Goal: Task Accomplishment & Management: Manage account settings

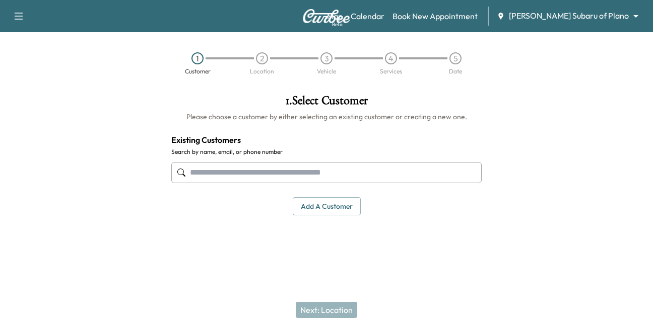
click at [209, 174] on input "text" at bounding box center [326, 172] width 310 height 21
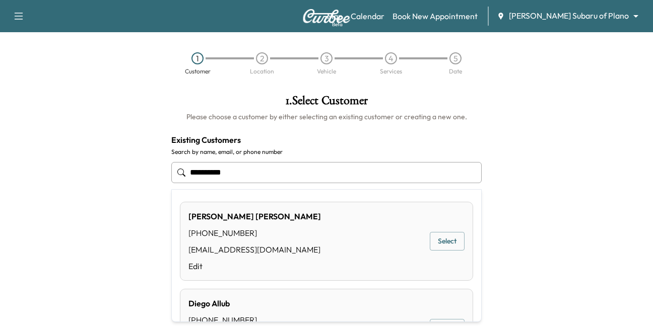
type input "**********"
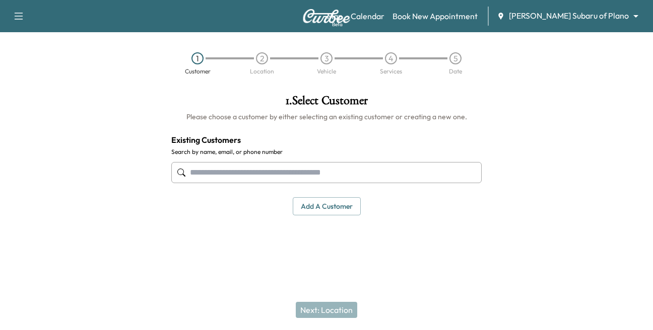
drag, startPoint x: 208, startPoint y: 170, endPoint x: 208, endPoint y: 159, distance: 11.1
click at [207, 165] on input "text" at bounding box center [326, 172] width 310 height 21
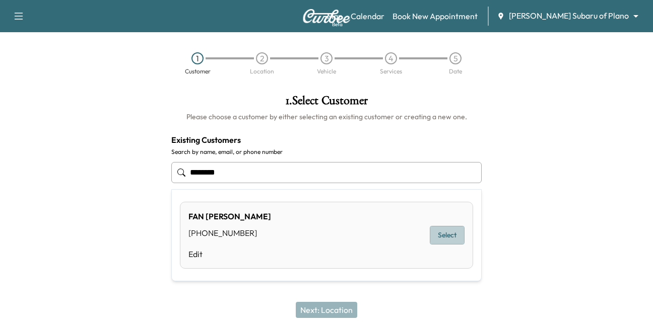
click at [446, 233] on button "Select" at bounding box center [447, 235] width 35 height 19
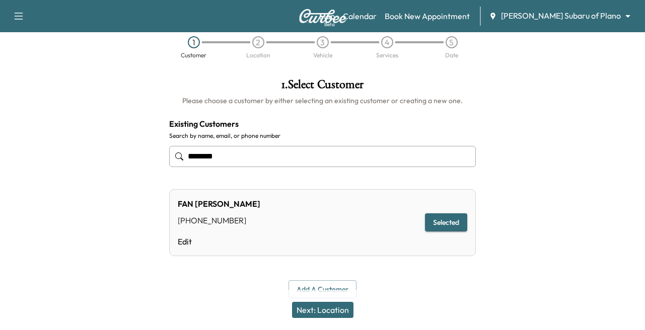
scroll to position [25, 0]
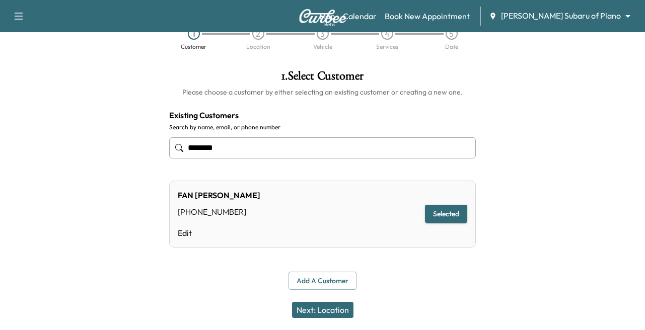
type input "********"
click at [319, 313] on button "Next: Location" at bounding box center [322, 310] width 61 height 16
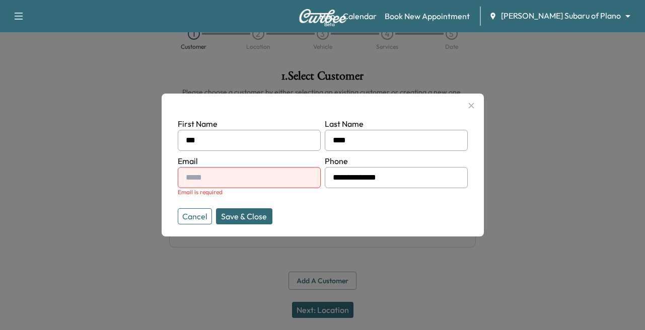
click at [197, 166] on label "Email" at bounding box center [188, 161] width 20 height 10
click at [198, 175] on input "text" at bounding box center [249, 177] width 143 height 21
click at [578, 241] on div at bounding box center [322, 165] width 645 height 330
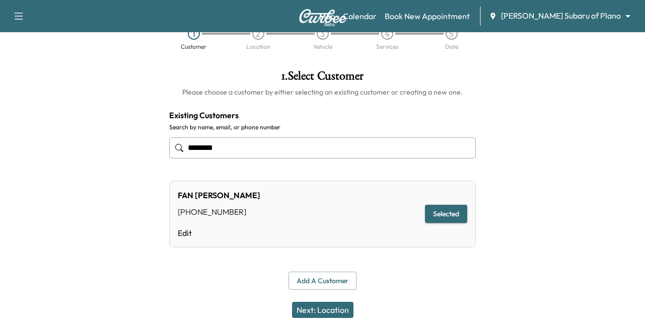
click at [326, 305] on button "Next: Location" at bounding box center [322, 310] width 61 height 16
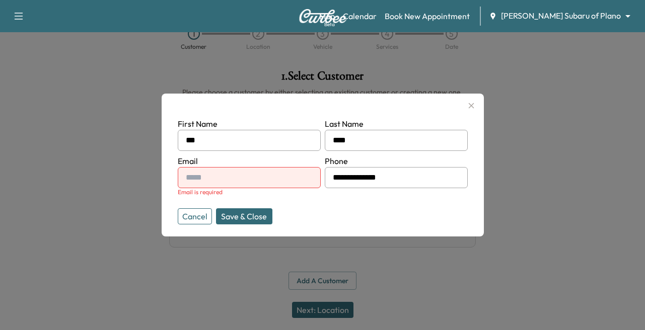
click at [228, 185] on input "text" at bounding box center [249, 177] width 143 height 21
click at [208, 184] on input "text" at bounding box center [249, 177] width 143 height 21
paste input "**********"
type input "**********"
click at [470, 101] on icon "button" at bounding box center [471, 106] width 12 height 12
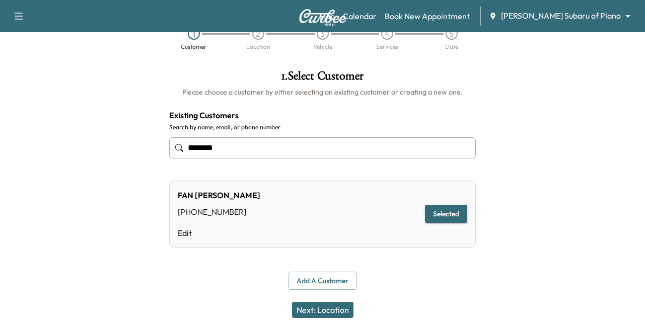
click at [576, 10] on div "Map Beta Calendar Book New Appointment [PERSON_NAME] Subaru of Plano ******** ​" at bounding box center [478, 16] width 318 height 19
click at [563, 14] on body "**********" at bounding box center [326, 140] width 653 height 330
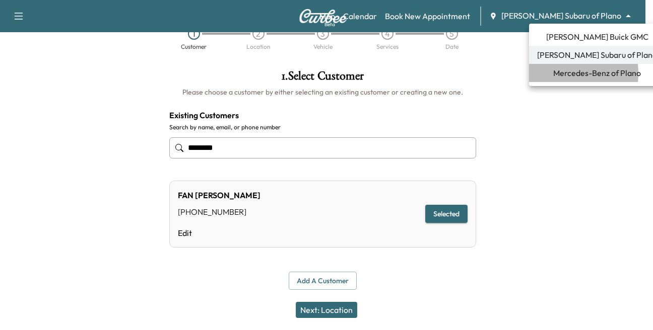
click at [561, 74] on span "Mercedes-Benz of Plano" at bounding box center [597, 73] width 88 height 12
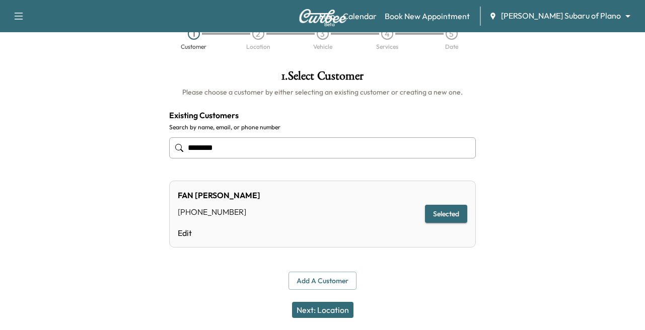
scroll to position [0, 0]
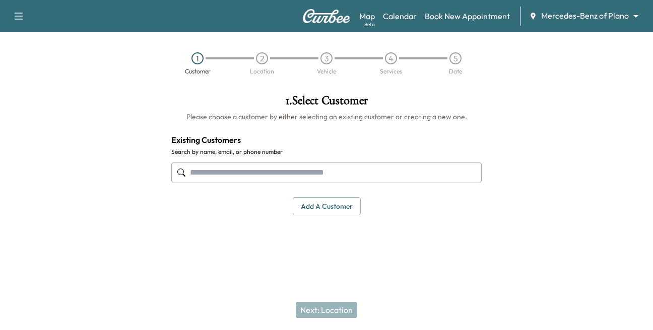
click at [203, 177] on input "text" at bounding box center [326, 172] width 310 height 21
type input "*"
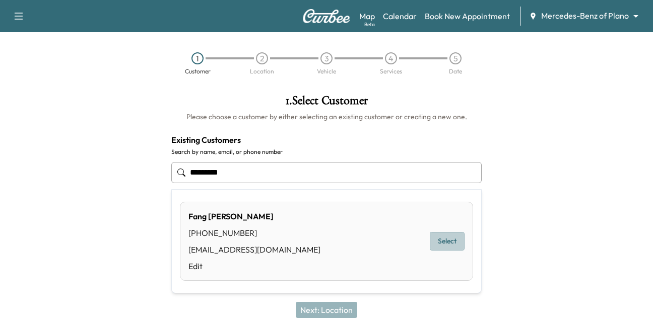
click at [442, 238] on button "Select" at bounding box center [447, 241] width 35 height 19
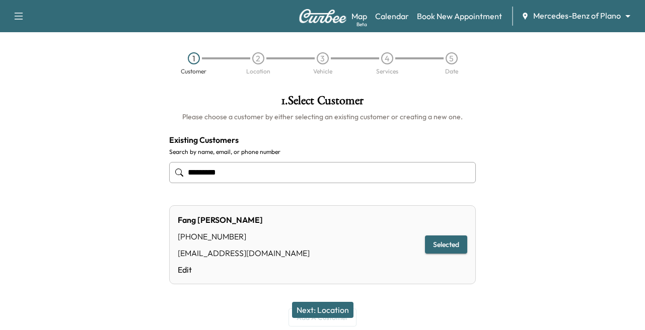
type input "*********"
click at [325, 310] on button "Next: Location" at bounding box center [322, 310] width 61 height 16
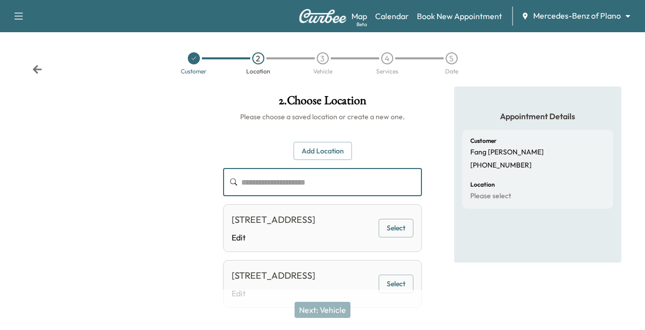
click at [255, 183] on input "text" at bounding box center [331, 182] width 181 height 28
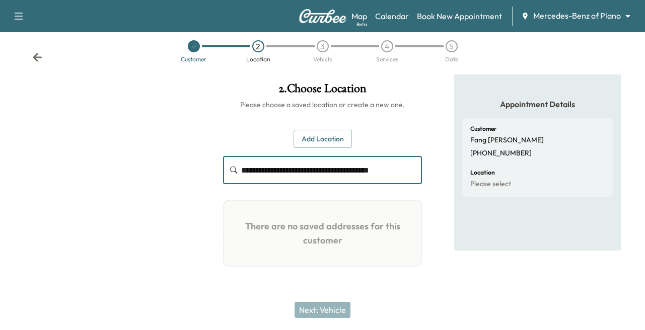
scroll to position [17, 0]
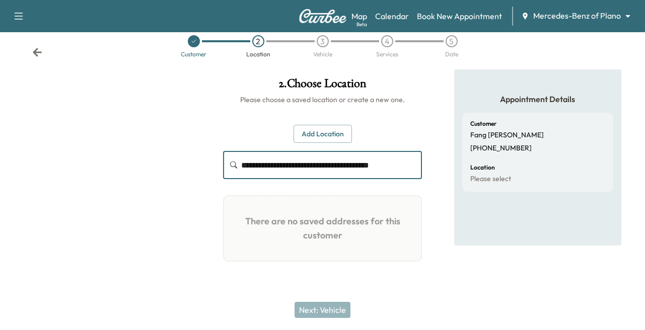
type input "**********"
click at [323, 135] on button "Add Location" at bounding box center [323, 134] width 58 height 19
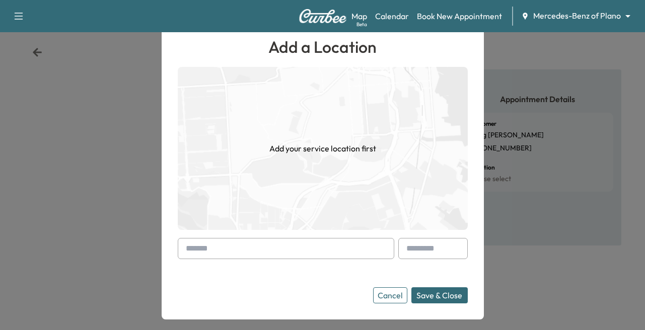
click at [262, 250] on input "text" at bounding box center [286, 248] width 217 height 21
click at [442, 294] on button "Save & Close" at bounding box center [439, 296] width 56 height 16
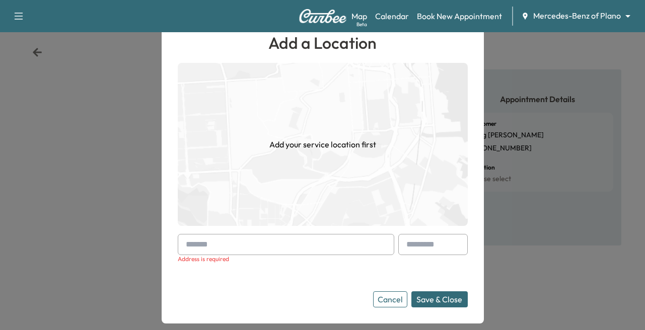
click at [197, 238] on input "text" at bounding box center [286, 244] width 217 height 21
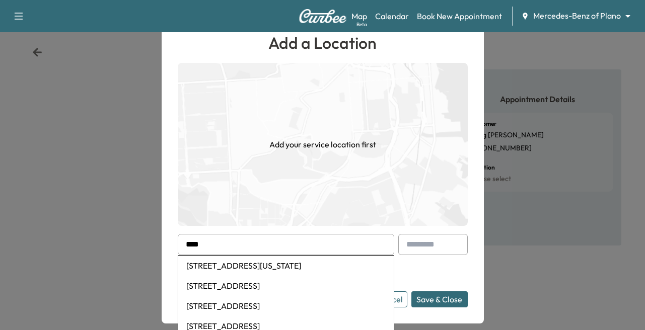
click at [254, 326] on li "[STREET_ADDRESS]" at bounding box center [286, 326] width 216 height 20
type input "**********"
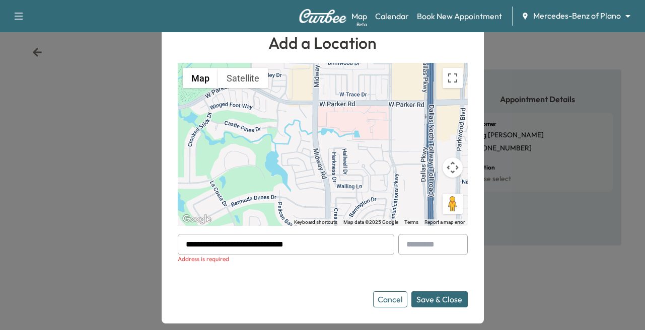
drag, startPoint x: 430, startPoint y: 243, endPoint x: 487, endPoint y: 246, distance: 57.5
click at [430, 243] on input "text" at bounding box center [432, 244] width 69 height 21
type input "***"
click at [444, 301] on button "Save & Close" at bounding box center [439, 300] width 56 height 16
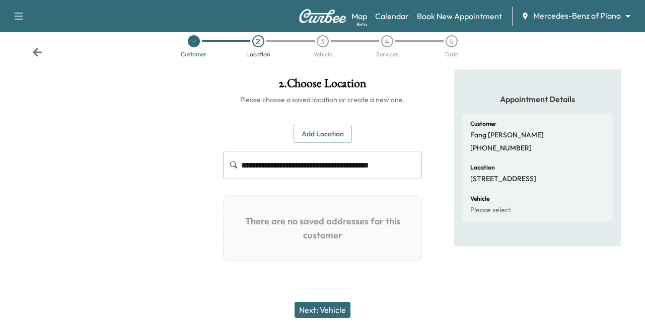
click at [310, 305] on button "Next: Vehicle" at bounding box center [323, 310] width 56 height 16
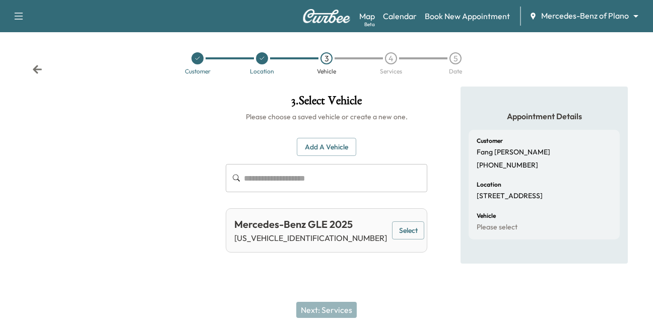
click at [402, 229] on button "Select" at bounding box center [408, 231] width 32 height 19
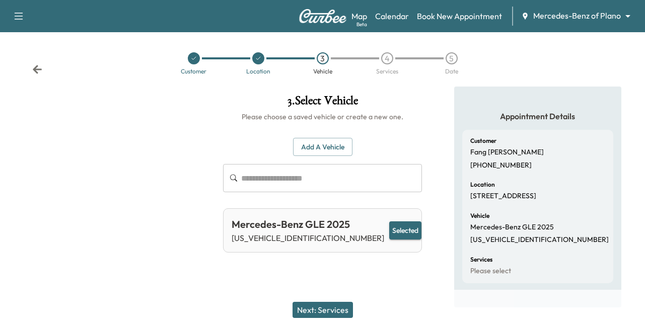
click at [317, 308] on button "Next: Services" at bounding box center [323, 310] width 60 height 16
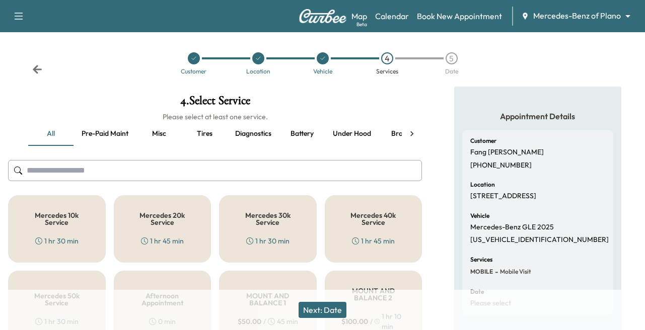
click at [81, 229] on div "Mercedes 10k Service 1 hr 30 min" at bounding box center [57, 228] width 98 height 67
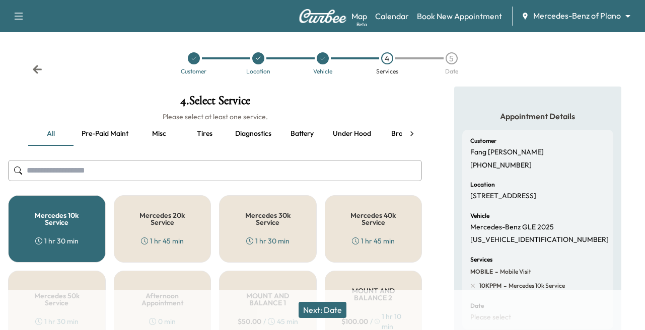
click at [92, 132] on button "Pre-paid maint" at bounding box center [105, 134] width 63 height 24
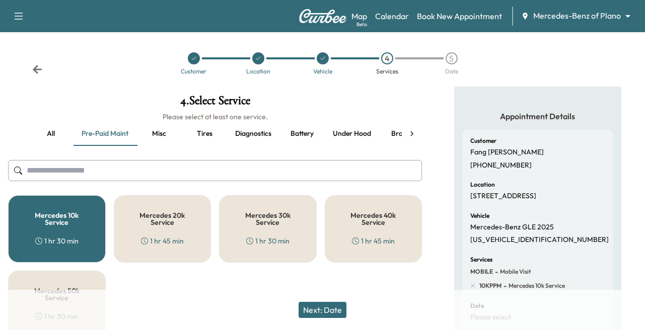
click at [61, 235] on div "Mercedes 10k Service 1 hr 30 min" at bounding box center [57, 228] width 98 height 67
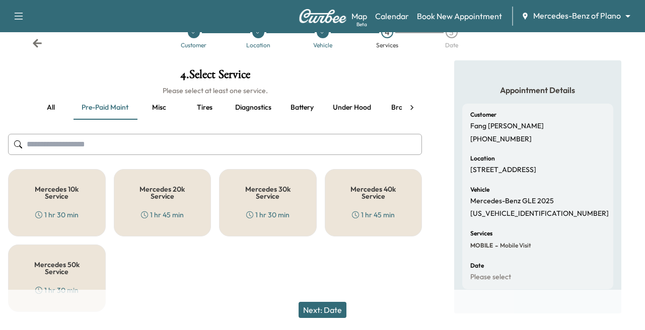
scroll to position [48, 0]
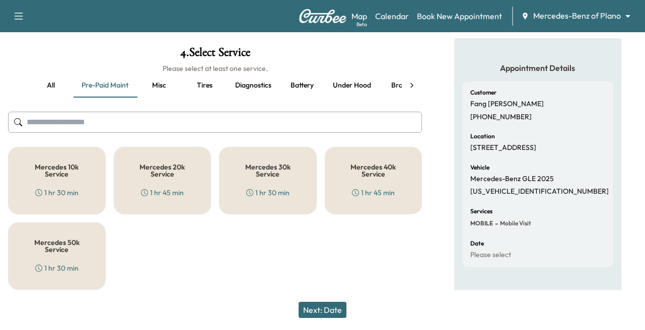
click at [325, 300] on div "Next: Date" at bounding box center [322, 310] width 645 height 40
drag, startPoint x: 325, startPoint y: 300, endPoint x: 344, endPoint y: 323, distance: 30.4
click at [322, 310] on button "Next: Date" at bounding box center [323, 310] width 48 height 16
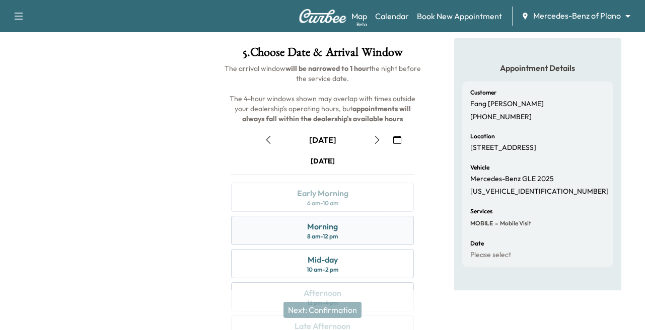
click at [319, 231] on div "Morning" at bounding box center [322, 227] width 31 height 12
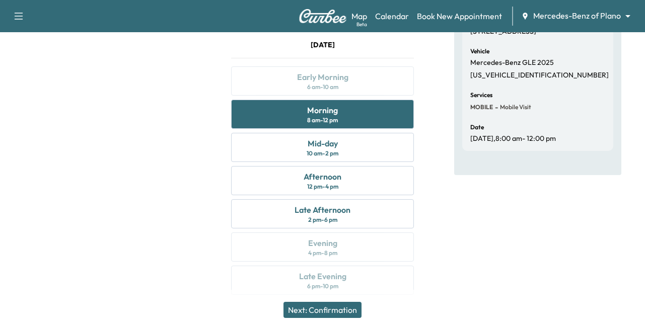
scroll to position [174, 0]
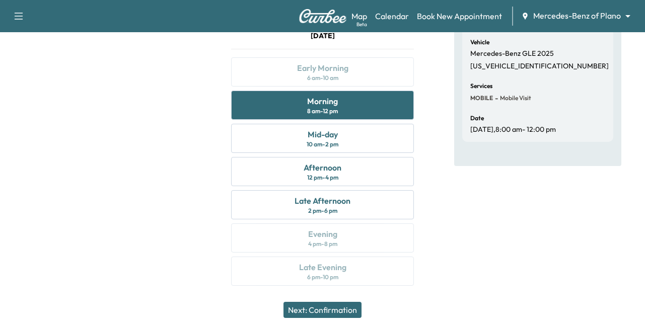
click at [305, 310] on button "Next: Confirmation" at bounding box center [322, 310] width 78 height 16
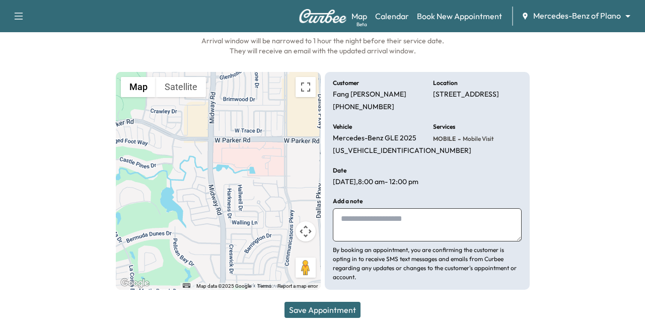
click at [327, 306] on button "Save Appointment" at bounding box center [322, 310] width 76 height 16
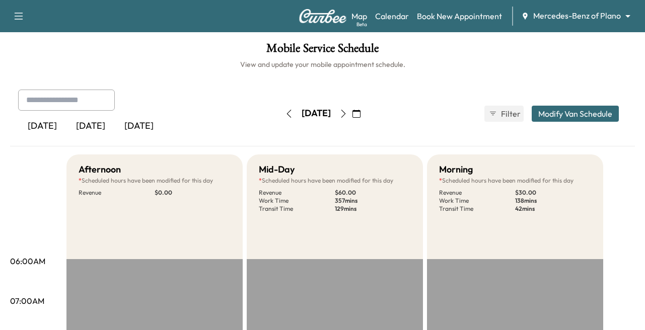
click at [361, 114] on icon "button" at bounding box center [356, 114] width 8 height 8
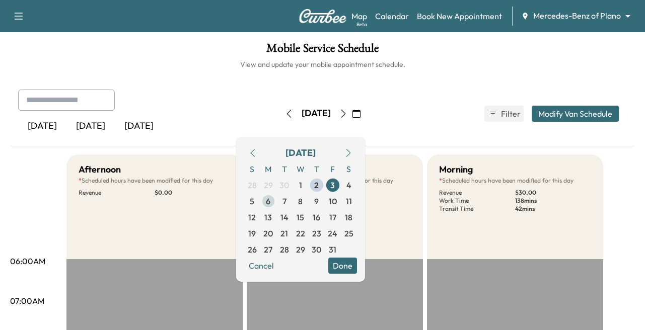
click at [270, 202] on span "6" at bounding box center [268, 201] width 5 height 12
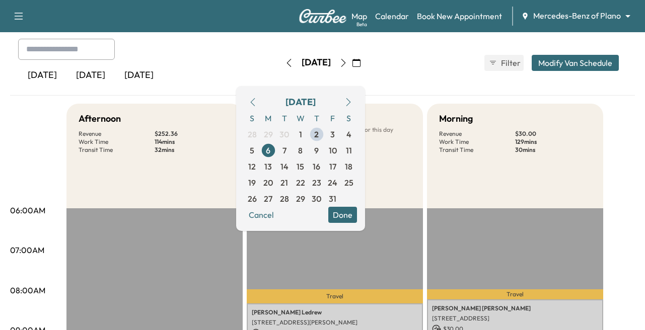
scroll to position [50, 0]
click at [357, 214] on button "Done" at bounding box center [342, 215] width 29 height 16
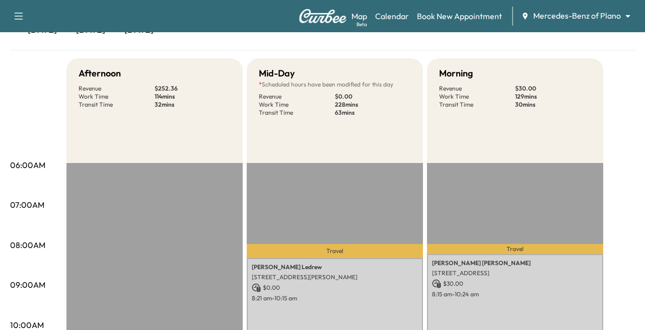
scroll to position [0, 0]
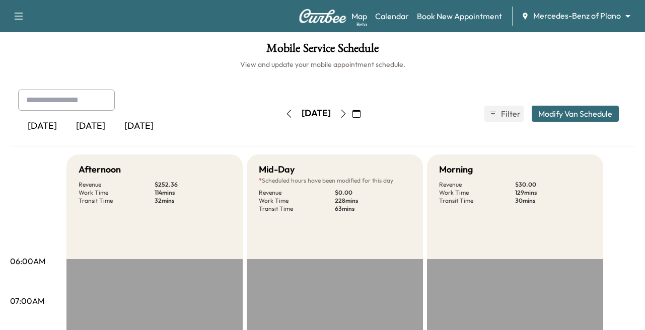
click at [361, 112] on icon "button" at bounding box center [356, 114] width 8 height 8
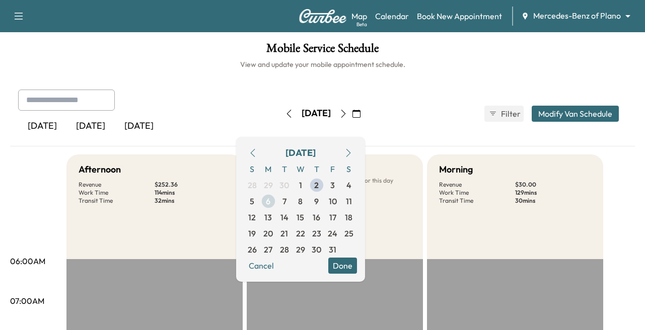
click at [270, 202] on span "6" at bounding box center [268, 201] width 5 height 12
click at [357, 267] on button "Done" at bounding box center [342, 266] width 29 height 16
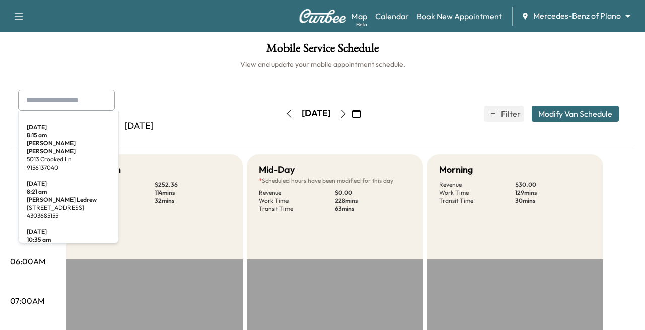
click at [48, 93] on input "text" at bounding box center [66, 100] width 97 height 21
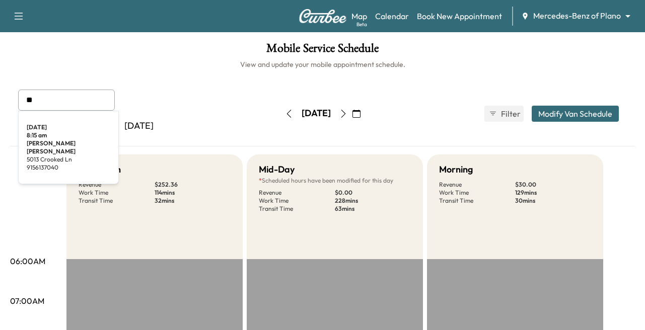
type input "*"
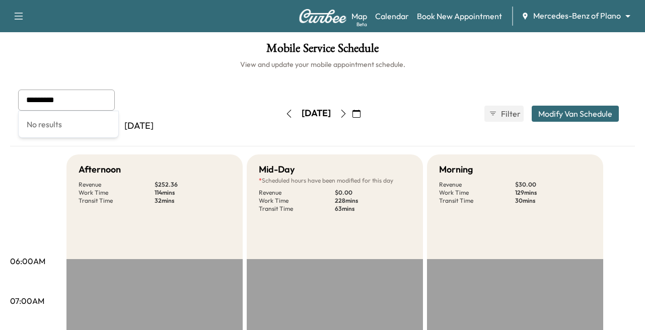
type input "*********"
click at [285, 112] on icon "button" at bounding box center [289, 114] width 8 height 8
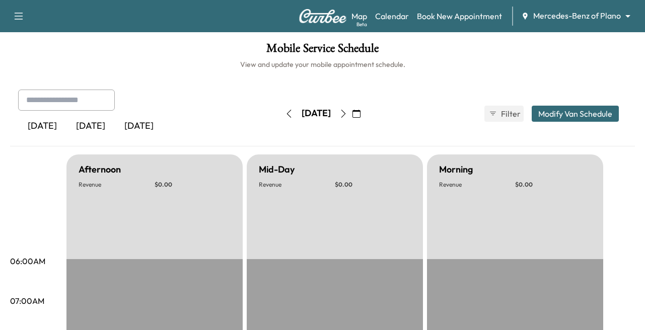
click at [285, 112] on icon "button" at bounding box center [289, 114] width 8 height 8
click at [285, 115] on icon "button" at bounding box center [289, 114] width 8 height 8
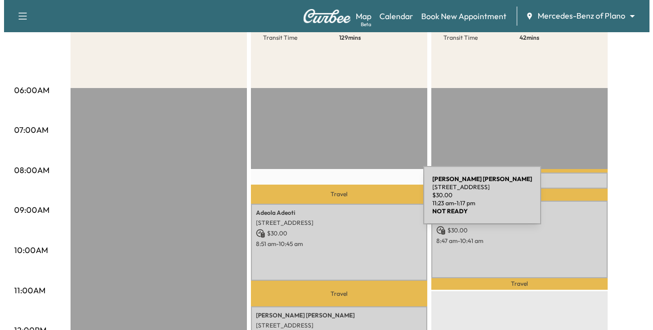
scroll to position [136, 0]
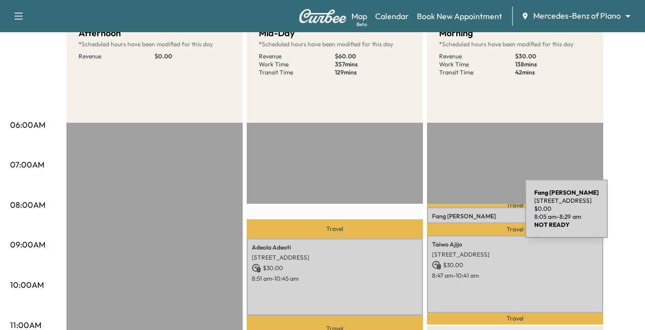
click at [450, 215] on p "[PERSON_NAME]" at bounding box center [515, 216] width 166 height 8
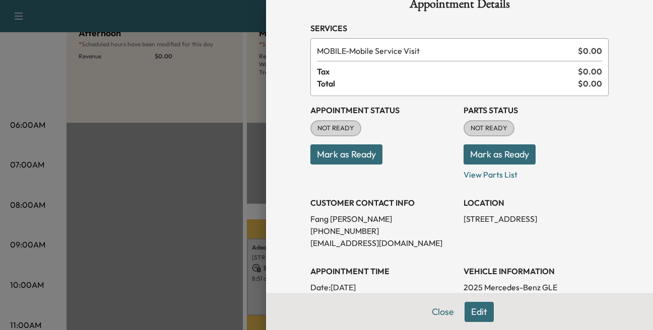
scroll to position [0, 0]
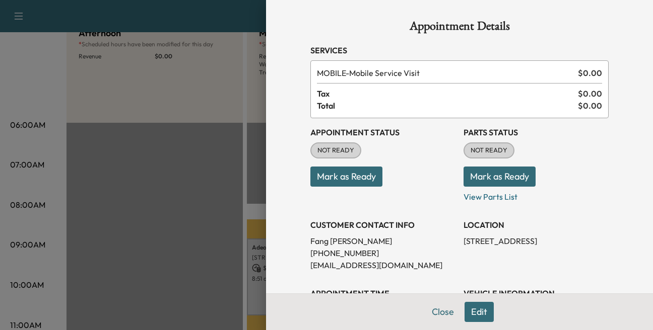
click at [471, 310] on button "Edit" at bounding box center [478, 312] width 29 height 20
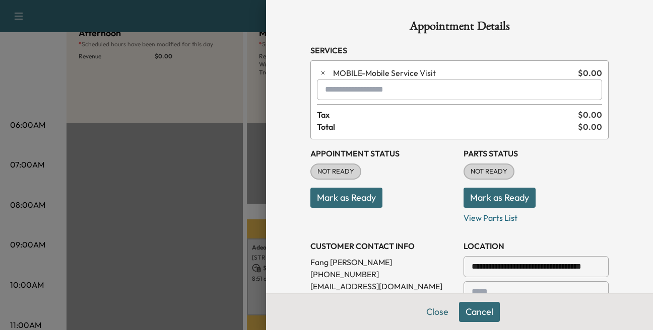
click at [348, 93] on input "text" at bounding box center [459, 89] width 285 height 21
type input "*"
type input "**********"
click at [567, 205] on p "Mark as Ready" at bounding box center [535, 194] width 145 height 28
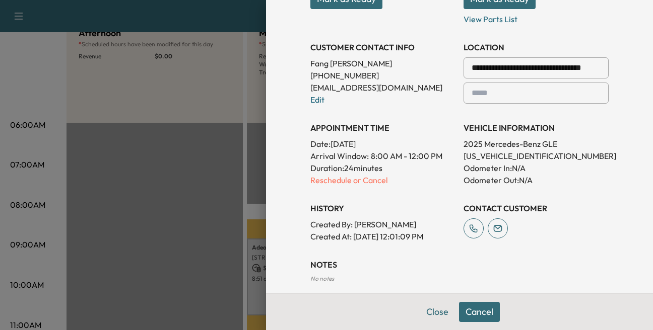
scroll to position [201, 0]
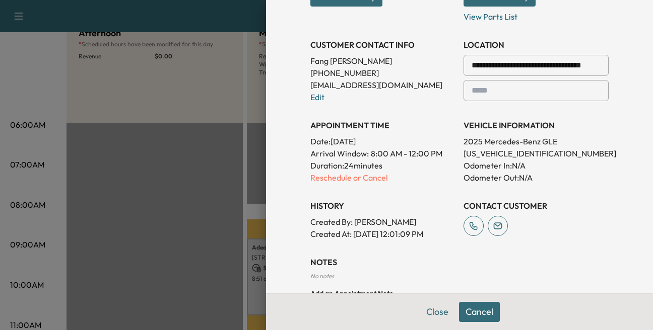
click at [470, 89] on div at bounding box center [473, 91] width 12 height 12
drag, startPoint x: 504, startPoint y: 88, endPoint x: 497, endPoint y: 93, distance: 8.0
click at [504, 87] on input "text" at bounding box center [535, 90] width 145 height 21
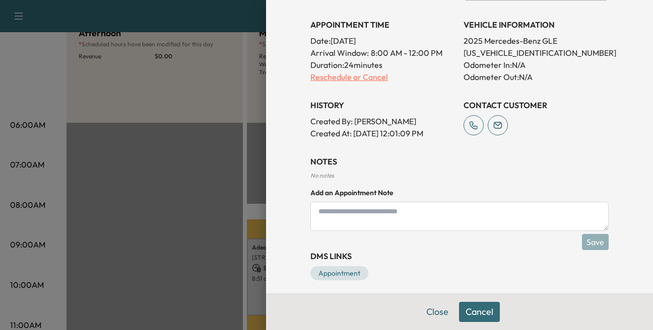
type input "***"
click at [314, 73] on p "Reschedule or Cancel" at bounding box center [382, 77] width 145 height 12
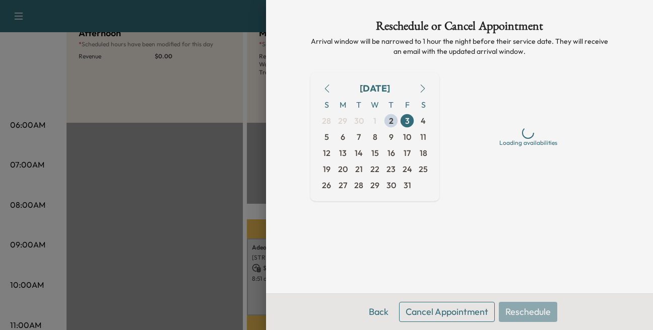
scroll to position [0, 0]
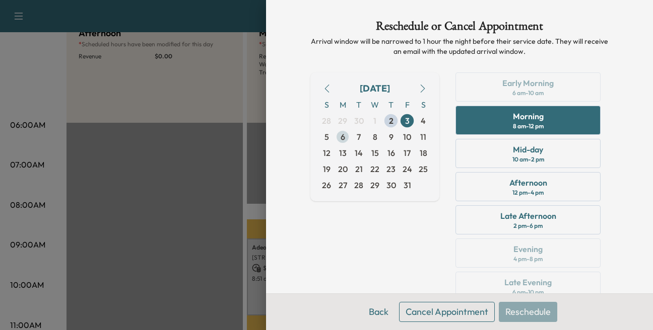
click at [340, 138] on span "6" at bounding box center [342, 137] width 5 height 12
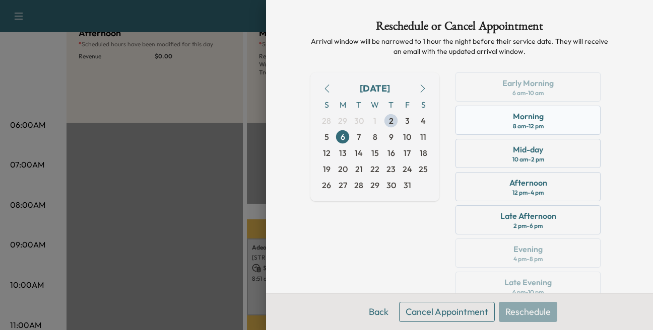
click at [517, 116] on div "Morning" at bounding box center [528, 116] width 31 height 12
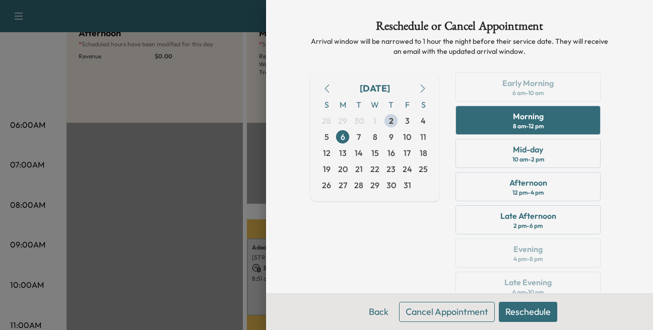
click at [517, 308] on button "Reschedule" at bounding box center [527, 312] width 58 height 20
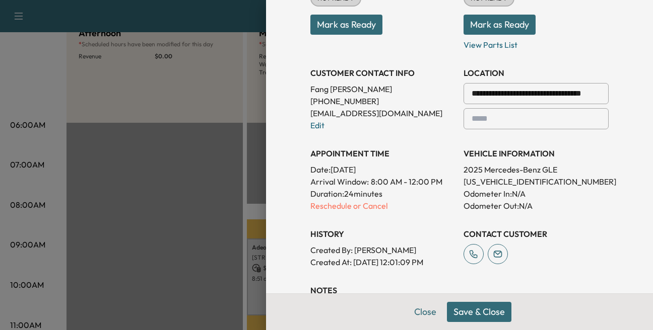
scroll to position [252, 0]
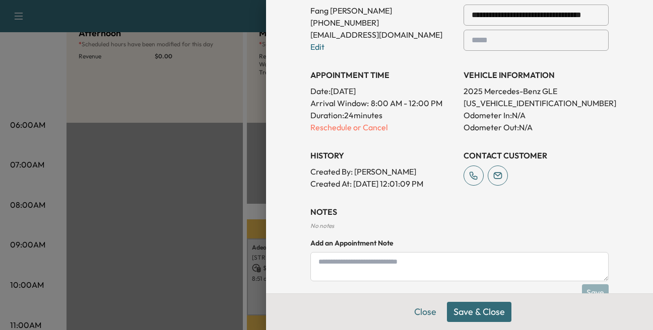
click at [333, 258] on textarea at bounding box center [459, 266] width 298 height 29
type textarea "*"
type textarea "**********"
click at [447, 308] on button "Save & Close" at bounding box center [479, 312] width 64 height 20
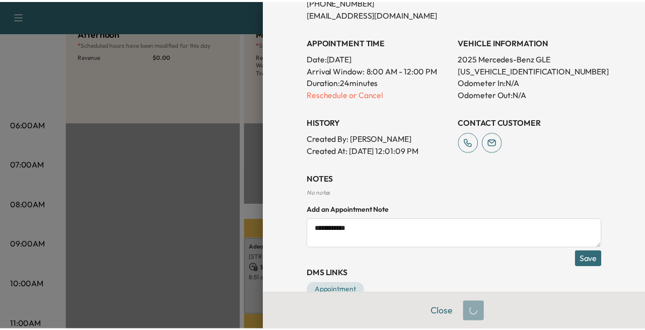
scroll to position [231, 0]
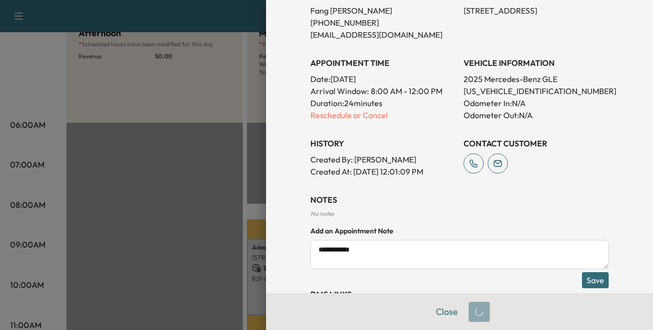
click at [589, 280] on button "Save" at bounding box center [595, 280] width 27 height 16
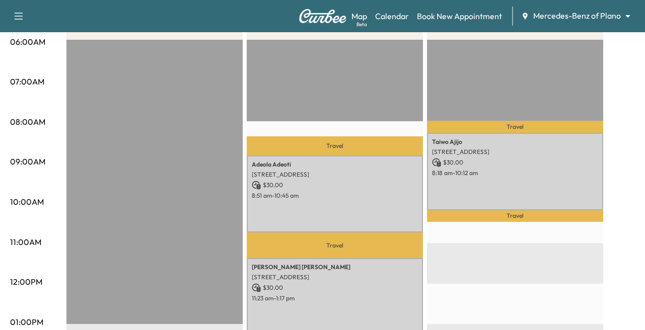
scroll to position [0, 0]
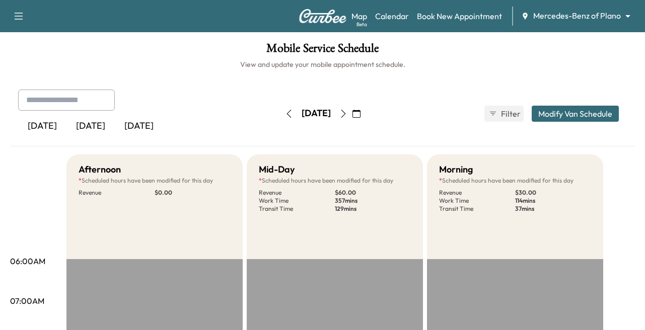
click at [347, 113] on icon "button" at bounding box center [343, 114] width 8 height 8
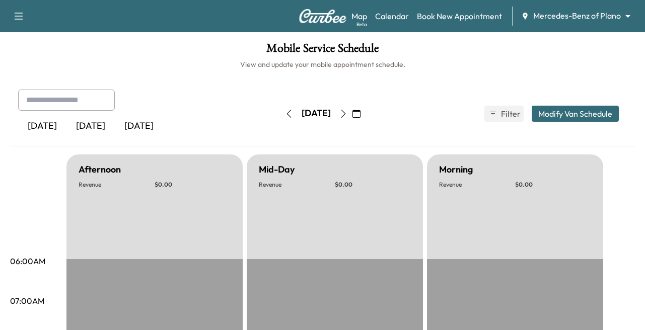
click at [347, 114] on icon "button" at bounding box center [343, 114] width 8 height 8
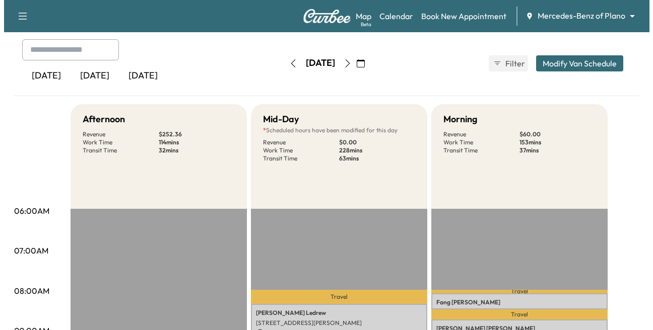
scroll to position [151, 0]
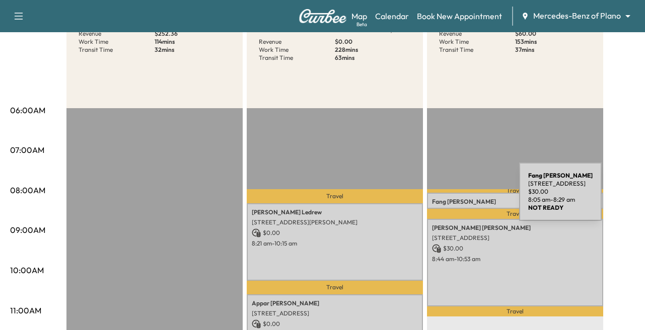
click at [444, 198] on p "[PERSON_NAME]" at bounding box center [515, 202] width 166 height 8
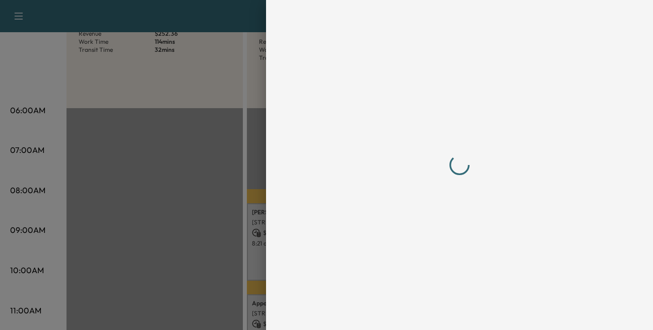
scroll to position [0, 0]
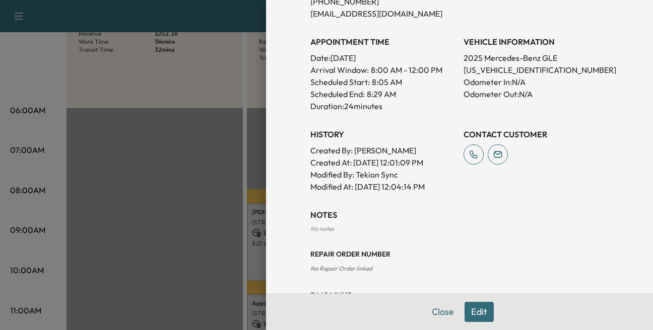
click at [474, 311] on button "Edit" at bounding box center [478, 312] width 29 height 20
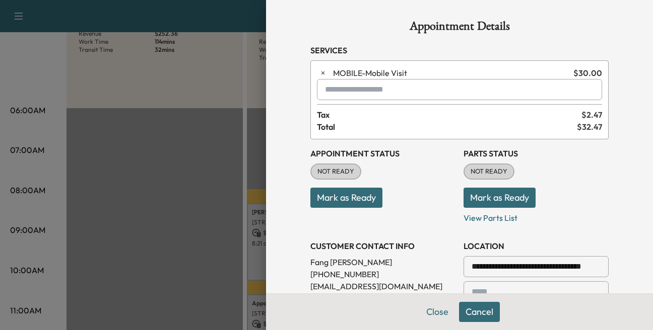
click at [329, 90] on input "text" at bounding box center [459, 89] width 285 height 21
click at [319, 70] on icon "button" at bounding box center [322, 72] width 7 height 7
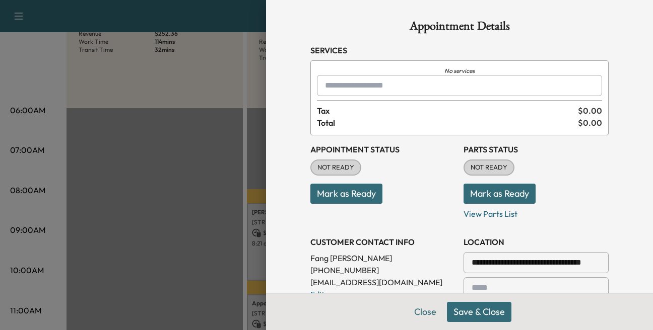
click at [321, 87] on div at bounding box center [327, 86] width 12 height 12
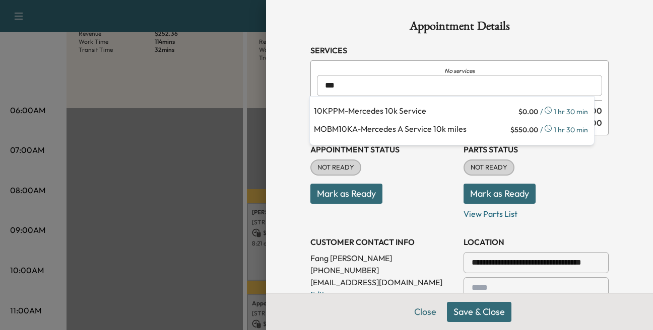
drag, startPoint x: 374, startPoint y: 106, endPoint x: 388, endPoint y: 109, distance: 14.9
click at [374, 106] on p "10KPPM - Mercedes 10k Service" at bounding box center [415, 112] width 202 height 14
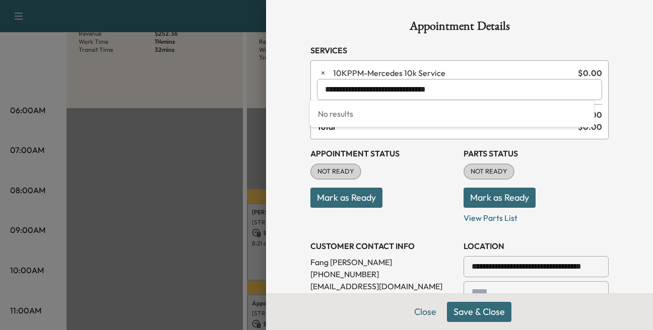
type input "**********"
click at [593, 201] on p "Mark as Ready" at bounding box center [535, 194] width 145 height 28
click at [458, 309] on button "Save & Close" at bounding box center [479, 312] width 64 height 20
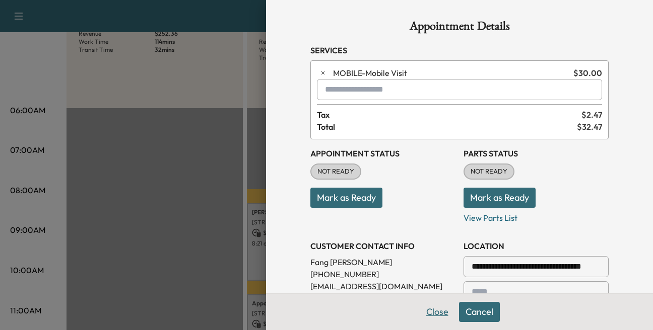
click at [419, 309] on button "Close" at bounding box center [436, 312] width 35 height 20
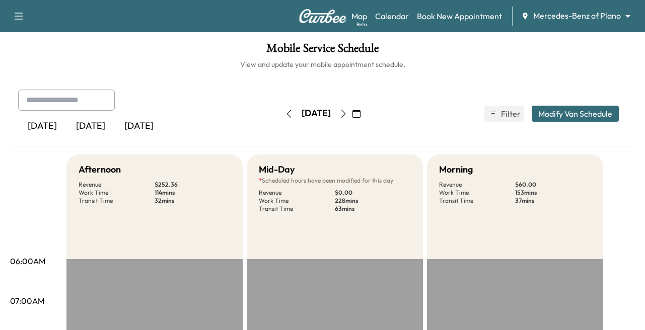
click at [365, 110] on button "button" at bounding box center [356, 114] width 17 height 16
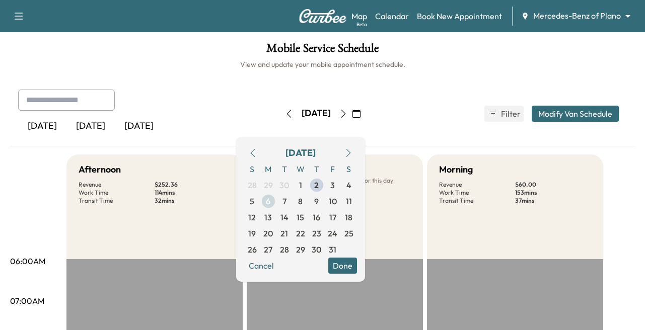
click at [276, 199] on span "6" at bounding box center [268, 201] width 16 height 16
click at [357, 264] on button "Done" at bounding box center [342, 266] width 29 height 16
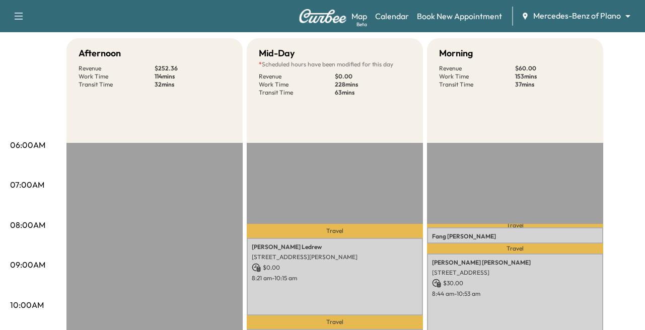
scroll to position [50, 0]
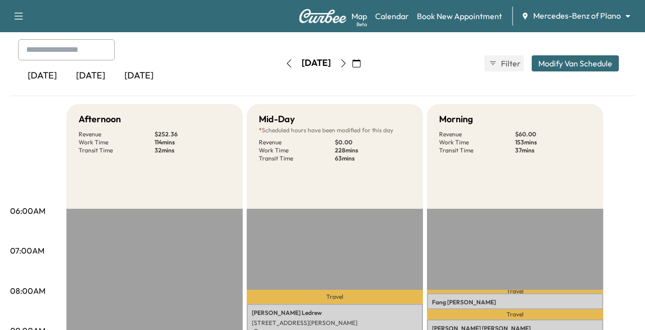
click at [361, 62] on icon "button" at bounding box center [356, 63] width 8 height 8
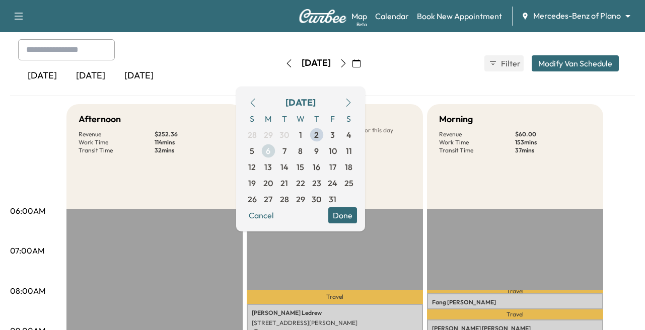
click at [276, 147] on span "6" at bounding box center [268, 151] width 16 height 16
click at [357, 216] on button "Done" at bounding box center [342, 215] width 29 height 16
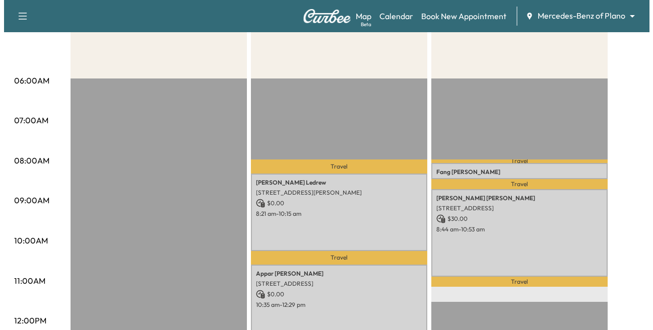
scroll to position [151, 0]
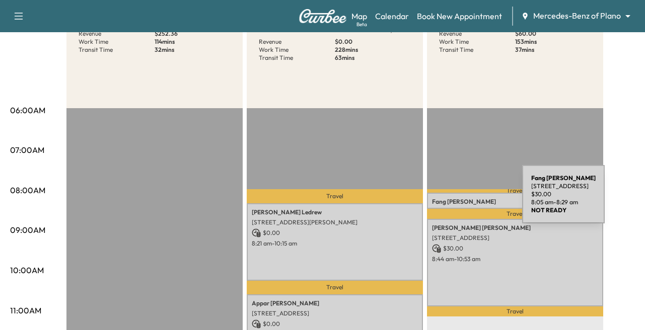
click at [447, 200] on p "[PERSON_NAME]" at bounding box center [515, 202] width 166 height 8
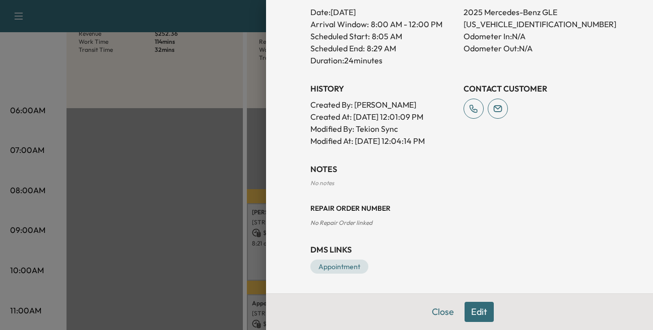
scroll to position [298, 0]
click at [466, 312] on button "Edit" at bounding box center [478, 312] width 29 height 20
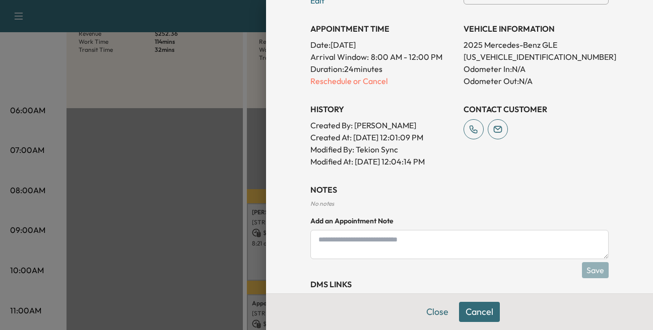
scroll to position [331, 0]
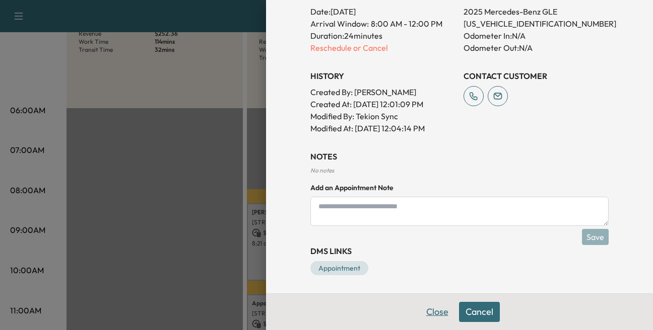
click at [430, 311] on button "Close" at bounding box center [436, 312] width 35 height 20
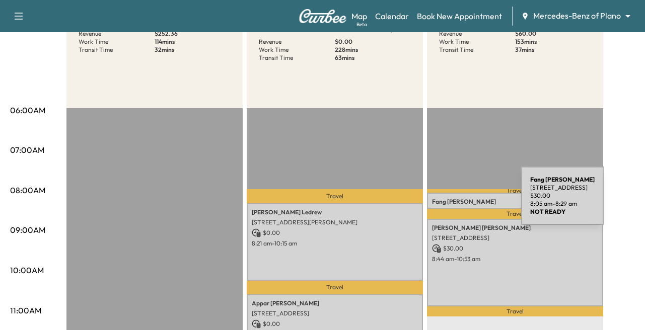
click at [449, 203] on p "[PERSON_NAME]" at bounding box center [515, 202] width 166 height 8
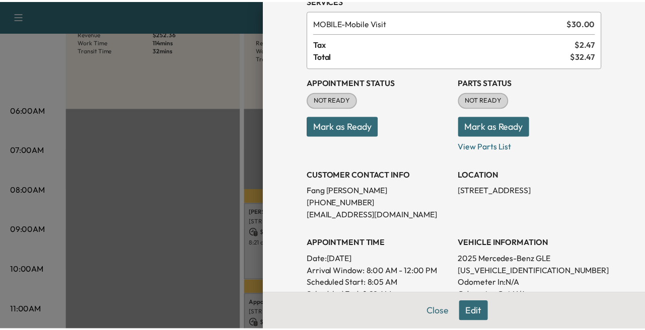
scroll to position [0, 0]
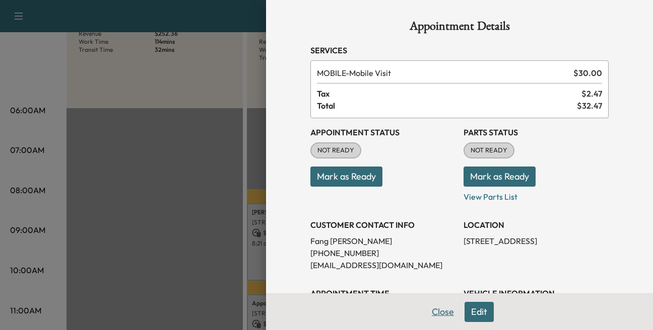
click at [426, 314] on button "Close" at bounding box center [442, 312] width 35 height 20
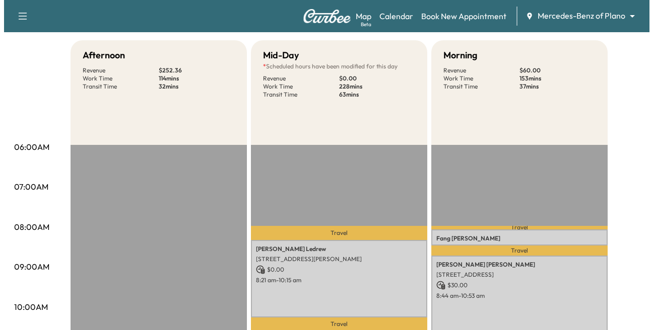
scroll to position [151, 0]
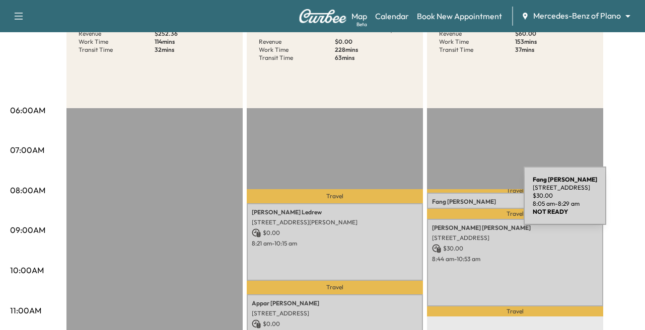
click at [448, 201] on p "[PERSON_NAME]" at bounding box center [515, 202] width 166 height 8
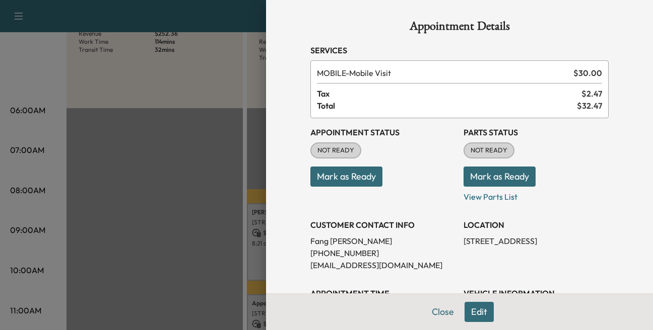
click at [469, 309] on button "Edit" at bounding box center [478, 312] width 29 height 20
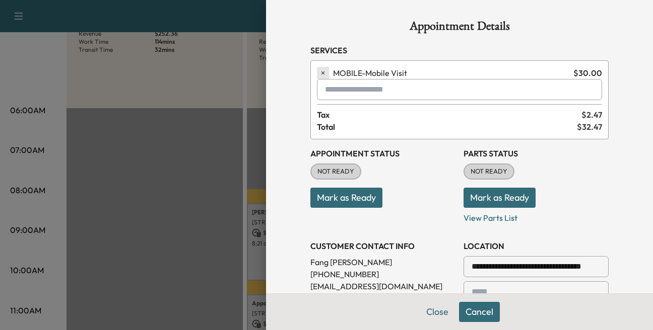
click at [319, 72] on icon "button" at bounding box center [322, 72] width 7 height 7
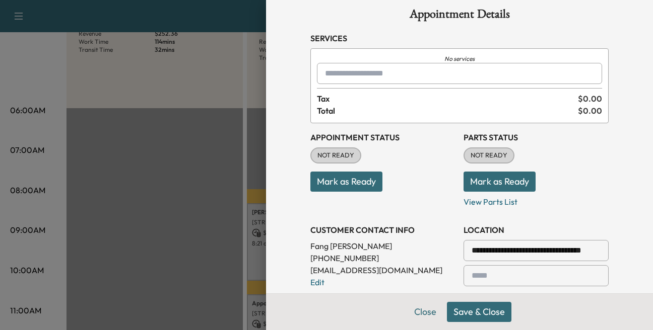
scroll to position [0, 0]
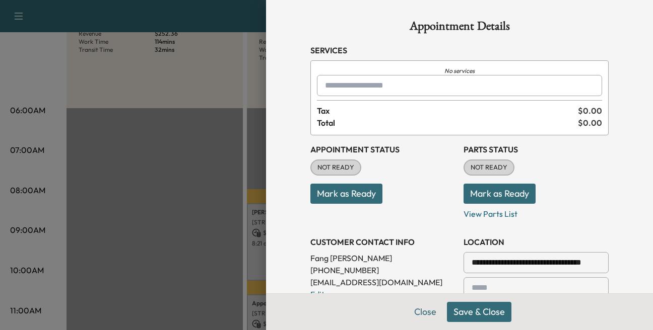
click at [343, 89] on input "text" at bounding box center [459, 85] width 285 height 21
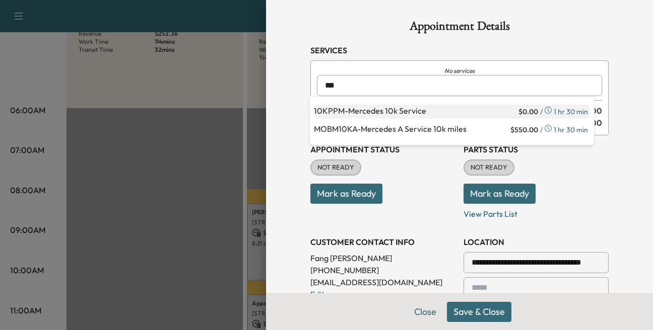
click at [379, 109] on p "10KPPM - Mercedes 10k Service" at bounding box center [415, 112] width 202 height 14
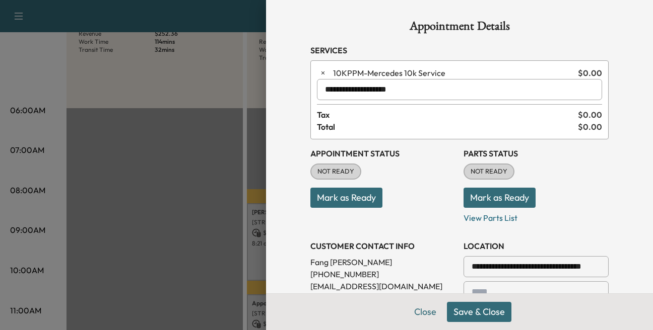
type input "**********"
click at [462, 305] on button "Save & Close" at bounding box center [479, 312] width 64 height 20
click at [433, 311] on button "Close" at bounding box center [436, 312] width 35 height 20
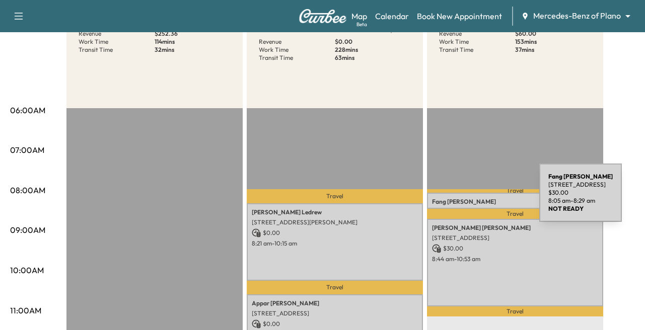
click at [464, 199] on p "[PERSON_NAME]" at bounding box center [515, 202] width 166 height 8
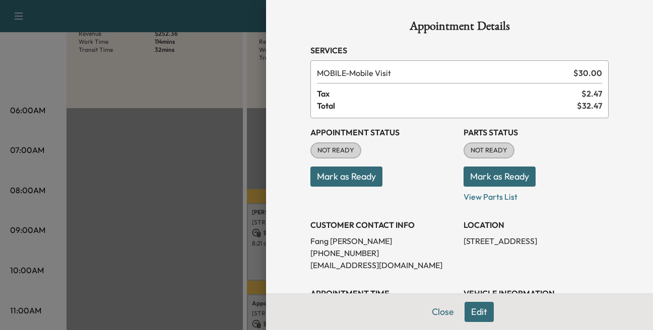
click at [469, 306] on button "Edit" at bounding box center [478, 312] width 29 height 20
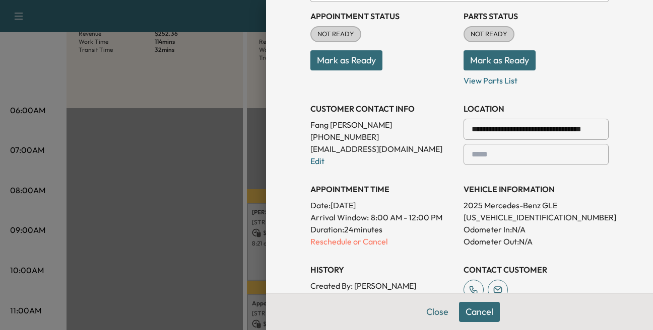
scroll to position [302, 0]
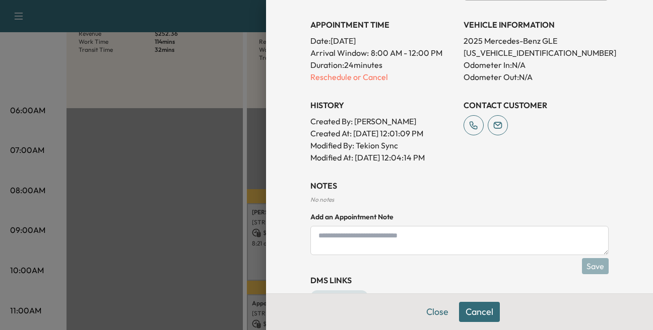
click at [350, 240] on textarea at bounding box center [459, 240] width 298 height 29
type textarea "**********"
click at [585, 265] on button "Save" at bounding box center [595, 266] width 27 height 16
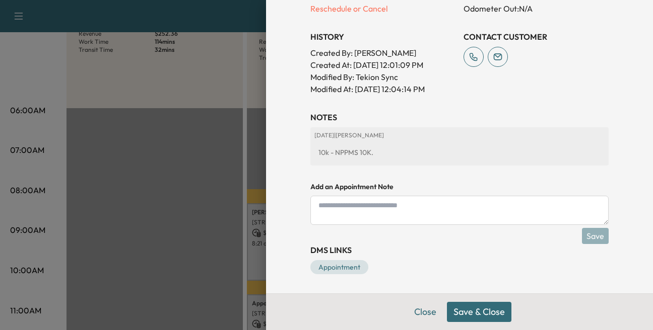
scroll to position [372, 0]
click at [352, 8] on p "Reschedule or Cancel" at bounding box center [382, 8] width 145 height 12
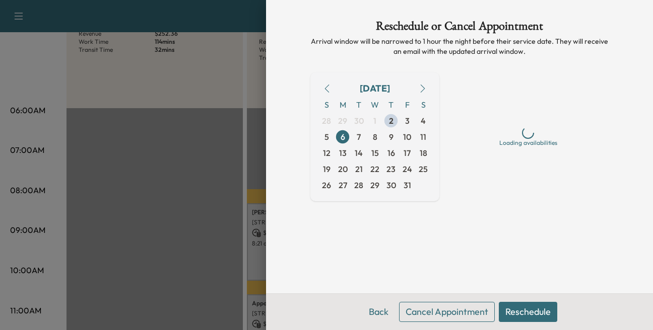
scroll to position [0, 0]
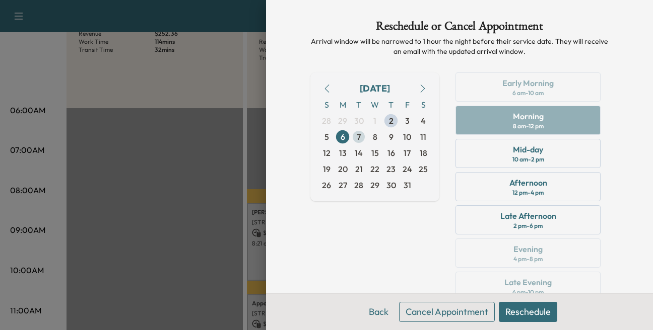
click at [358, 137] on span "7" at bounding box center [358, 137] width 16 height 16
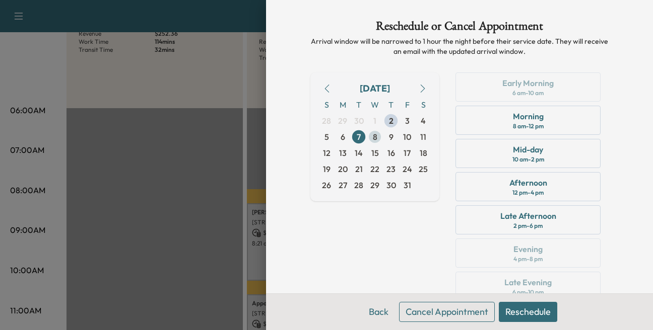
click at [373, 134] on span "8" at bounding box center [375, 137] width 5 height 12
click at [519, 119] on div "Morning" at bounding box center [528, 116] width 31 height 12
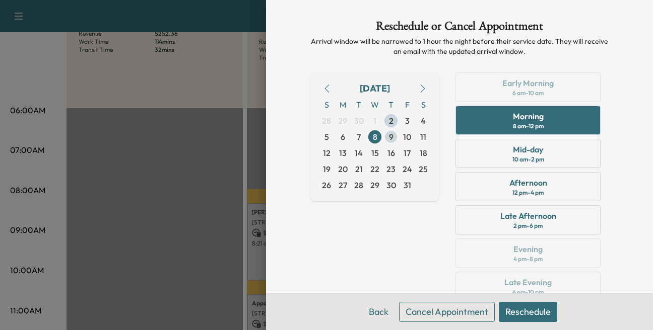
click at [389, 138] on span "9" at bounding box center [391, 137] width 5 height 12
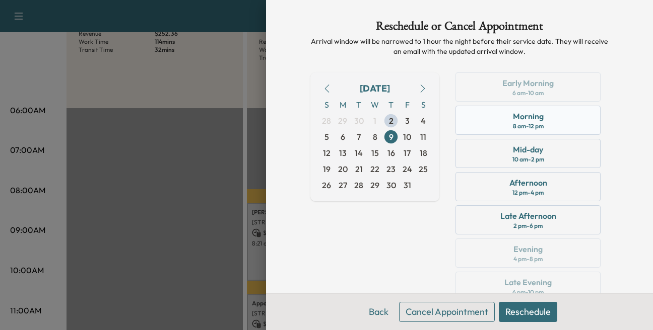
click at [513, 117] on div "Morning" at bounding box center [528, 116] width 31 height 12
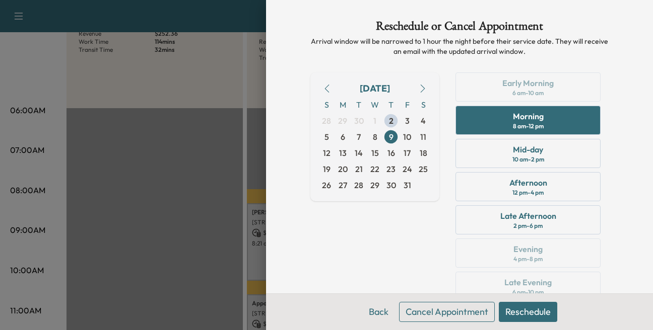
click at [509, 306] on button "Reschedule" at bounding box center [527, 312] width 58 height 20
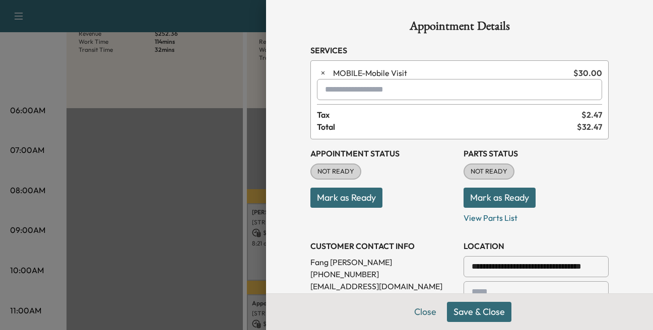
click at [321, 87] on div at bounding box center [327, 90] width 12 height 12
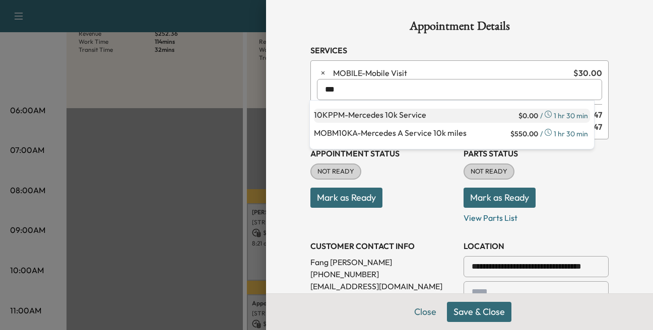
click at [368, 115] on p "10KPPM - Mercedes 10k Service" at bounding box center [415, 116] width 202 height 14
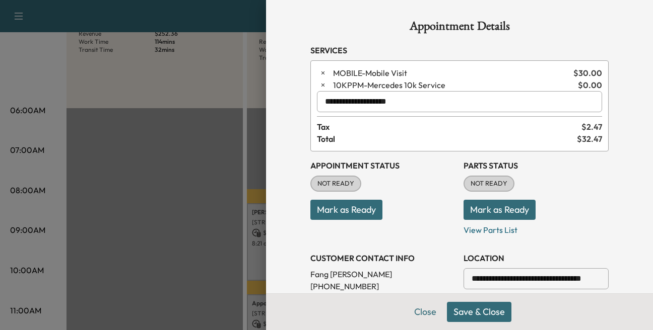
type input "**********"
click at [477, 311] on button "Save & Close" at bounding box center [479, 312] width 64 height 20
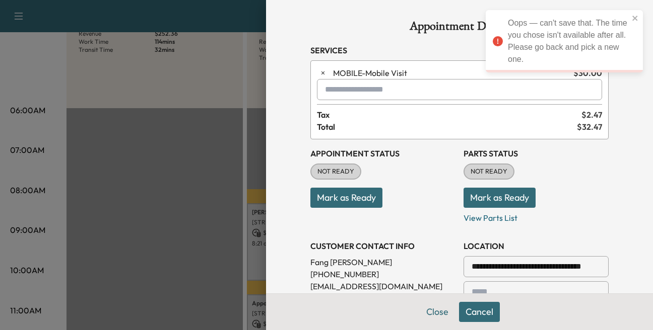
click at [630, 16] on div "Oops — can't save that. The time you chose isn't available after all. Please go…" at bounding box center [560, 41] width 142 height 54
click at [634, 16] on icon "close" at bounding box center [634, 18] width 7 height 8
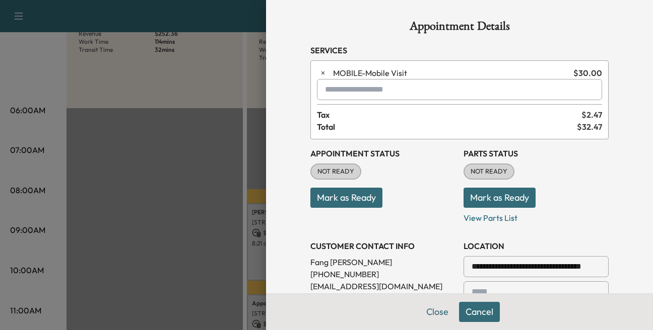
click at [369, 100] on div "MOBILE - Mobile Visit $ 30.00 Tax $ 2.47 Total $ 32.47" at bounding box center [459, 99] width 298 height 79
click at [358, 89] on input "text" at bounding box center [459, 89] width 285 height 21
click at [431, 311] on button "Close" at bounding box center [436, 312] width 35 height 20
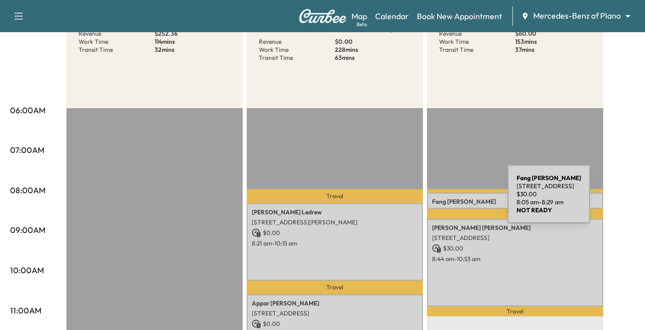
click at [432, 200] on p "[PERSON_NAME]" at bounding box center [515, 202] width 166 height 8
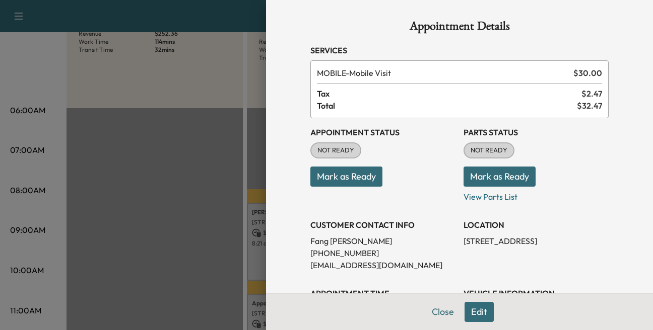
drag, startPoint x: 494, startPoint y: 181, endPoint x: 458, endPoint y: 186, distance: 37.2
drag, startPoint x: 458, startPoint y: 186, endPoint x: 354, endPoint y: 28, distance: 188.8
click at [355, 29] on h1 "Appointment Details" at bounding box center [459, 28] width 298 height 16
click at [434, 314] on button "Close" at bounding box center [442, 312] width 35 height 20
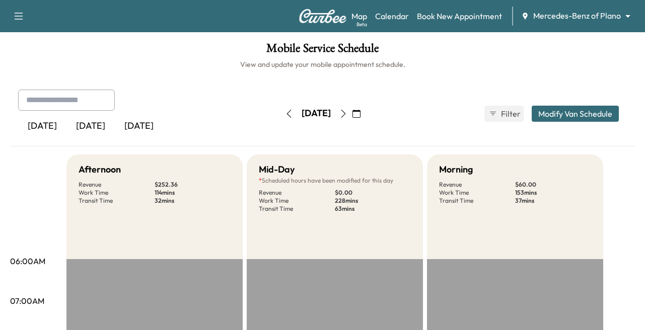
click at [345, 111] on icon "button" at bounding box center [343, 114] width 5 height 8
click at [347, 112] on icon "button" at bounding box center [343, 114] width 8 height 8
click at [352, 114] on button "button" at bounding box center [343, 114] width 17 height 16
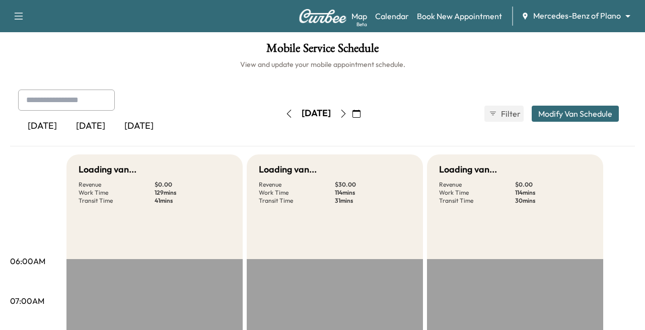
click at [365, 115] on button "button" at bounding box center [356, 114] width 17 height 16
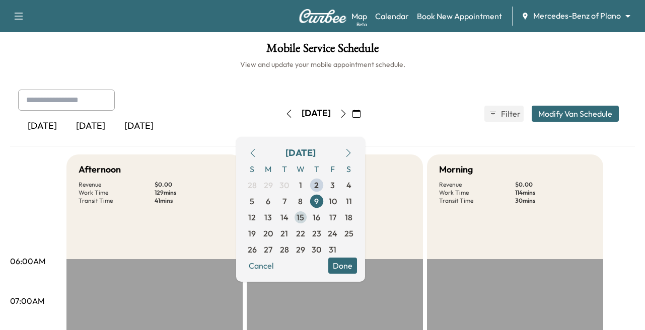
click at [304, 219] on span "15" at bounding box center [301, 217] width 8 height 12
click at [293, 201] on span "7" at bounding box center [284, 201] width 16 height 16
click at [335, 182] on span "3" at bounding box center [332, 185] width 5 height 12
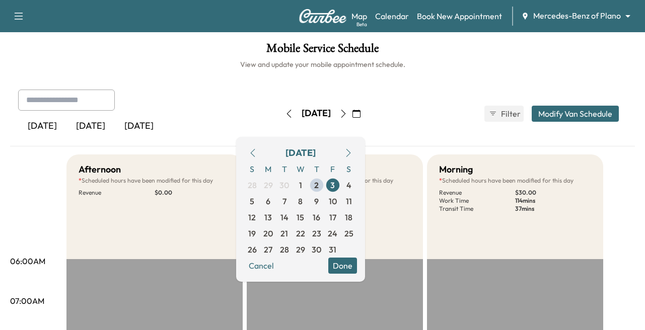
click at [357, 264] on button "Done" at bounding box center [342, 266] width 29 height 16
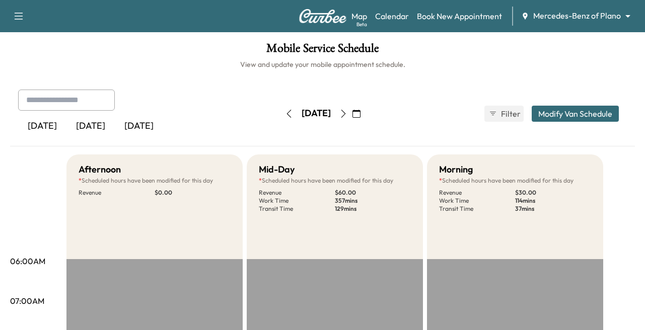
click at [361, 112] on icon "button" at bounding box center [356, 114] width 8 height 8
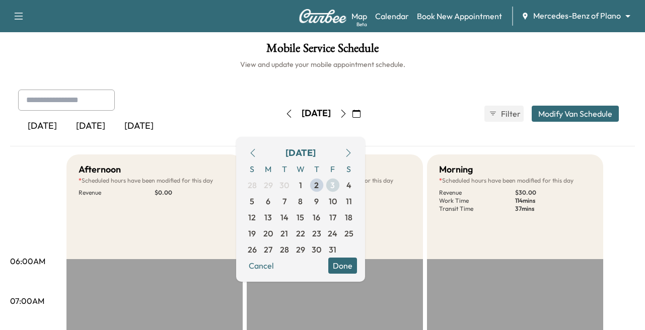
click at [341, 183] on span "3" at bounding box center [333, 185] width 16 height 16
click at [423, 130] on div "[DATE] [DATE] [DATE] [DATE] October 2025 S M T W T F S 28 29 30 1 2 3 4 5 6 7 8…" at bounding box center [322, 114] width 625 height 48
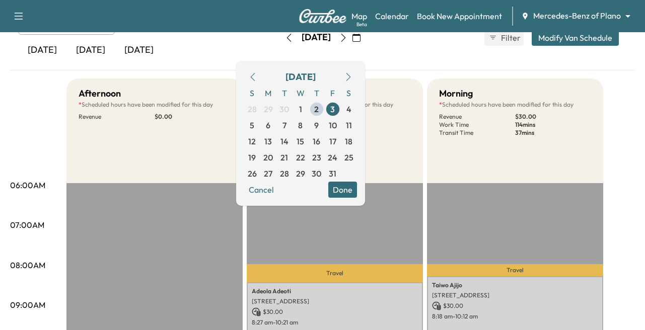
scroll to position [50, 0]
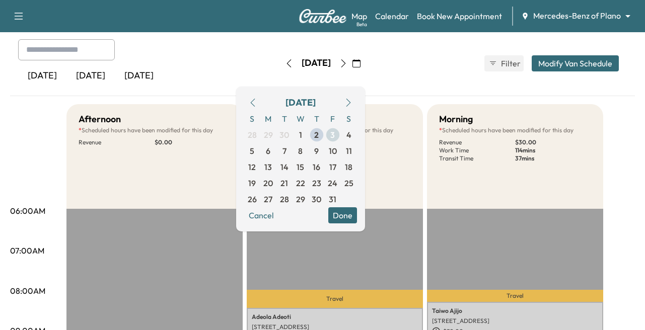
click at [335, 133] on span "3" at bounding box center [332, 135] width 5 height 12
click at [442, 85] on div "[DATE] [DATE] [DATE] [DATE] October 2025 S M T W T F S 28 29 30 1 2 3 4 5 6 7 8…" at bounding box center [322, 63] width 625 height 48
click at [304, 168] on span "15" at bounding box center [301, 167] width 8 height 12
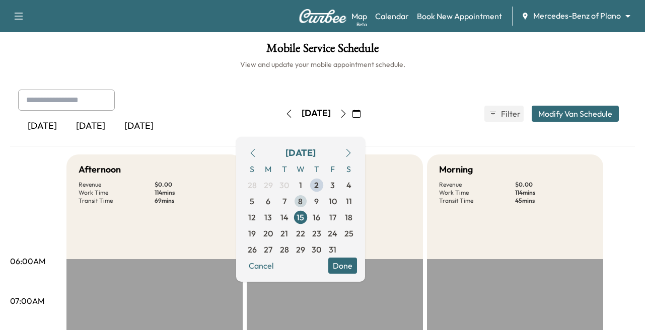
click at [303, 201] on span "8" at bounding box center [300, 201] width 5 height 12
click at [305, 234] on span "22" at bounding box center [300, 234] width 9 height 12
click at [337, 201] on span "10" at bounding box center [333, 201] width 8 height 12
click at [337, 200] on span "10" at bounding box center [333, 201] width 8 height 12
click at [357, 269] on button "Done" at bounding box center [342, 266] width 29 height 16
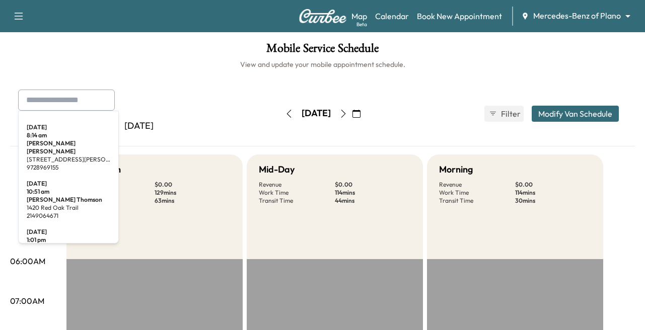
click at [54, 104] on input "text" at bounding box center [66, 100] width 97 height 21
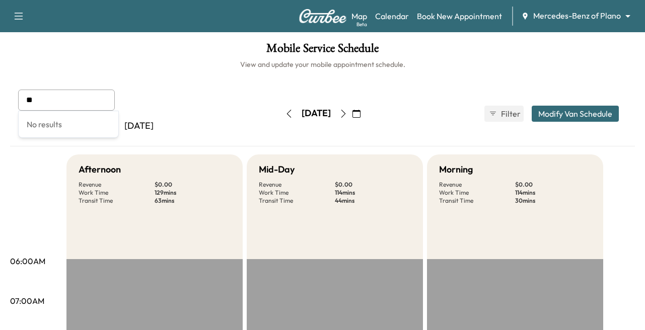
type input "*"
type input "*********"
click at [361, 112] on icon "button" at bounding box center [356, 114] width 8 height 8
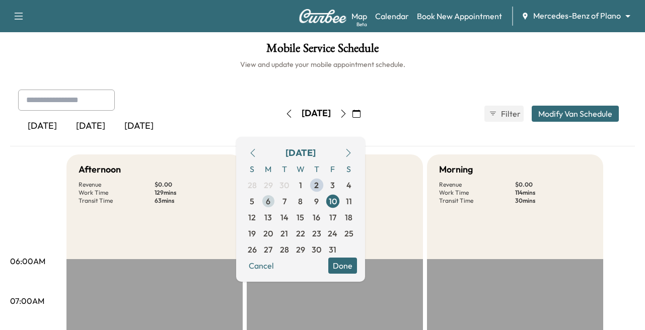
click at [270, 202] on span "6" at bounding box center [268, 201] width 5 height 12
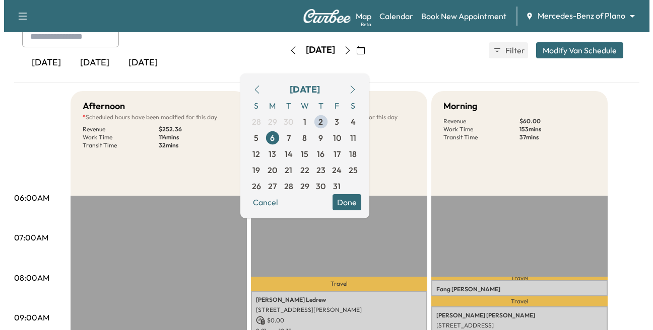
scroll to position [252, 0]
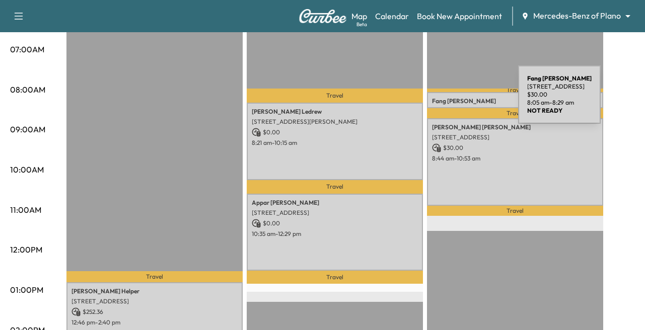
click at [443, 101] on p "[PERSON_NAME]" at bounding box center [515, 101] width 166 height 8
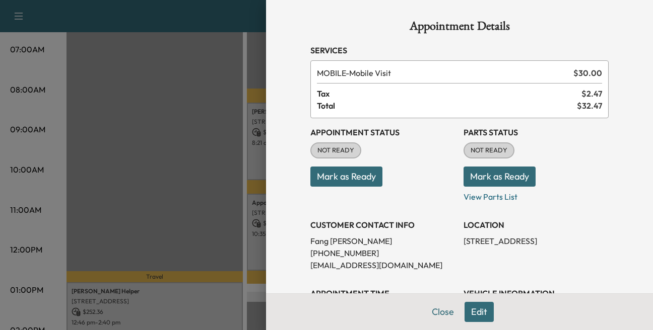
click at [470, 315] on button "Edit" at bounding box center [478, 312] width 29 height 20
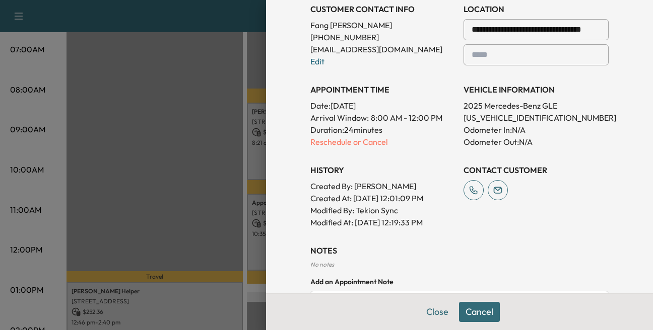
scroll to position [233, 0]
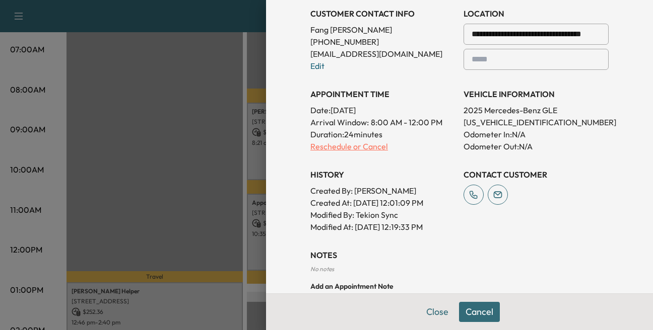
click at [341, 148] on p "Reschedule or Cancel" at bounding box center [382, 146] width 145 height 12
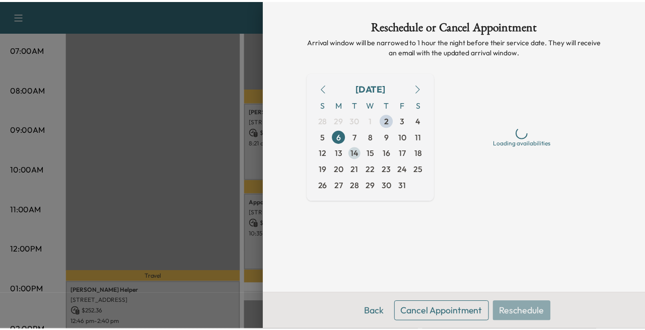
scroll to position [0, 0]
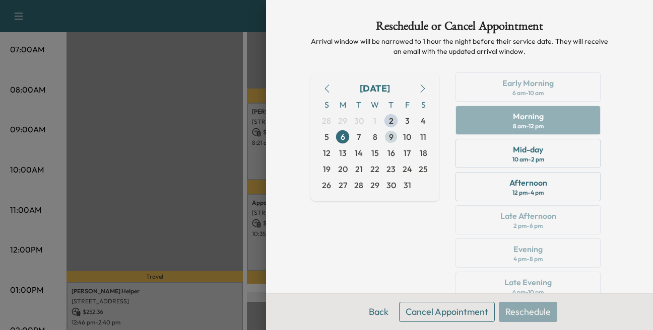
click at [403, 136] on span "10" at bounding box center [407, 137] width 8 height 12
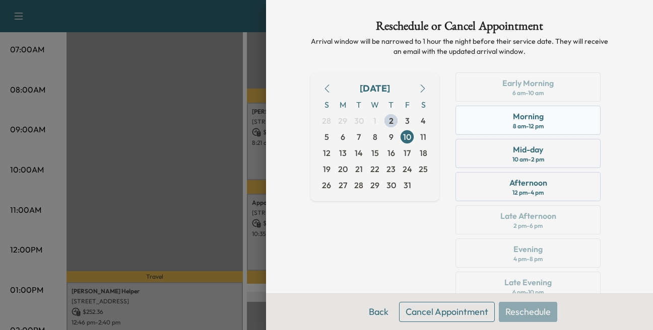
click at [513, 123] on div "8 am - 12 pm" at bounding box center [528, 126] width 31 height 8
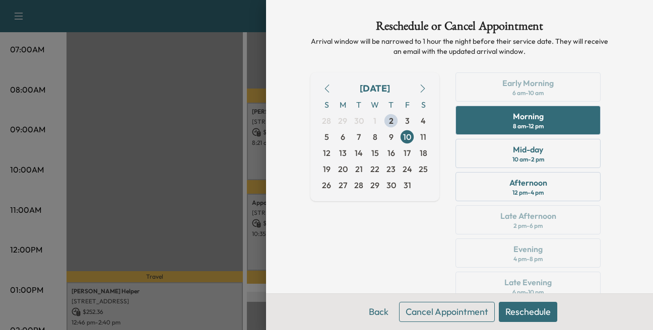
click at [513, 307] on button "Reschedule" at bounding box center [527, 312] width 58 height 20
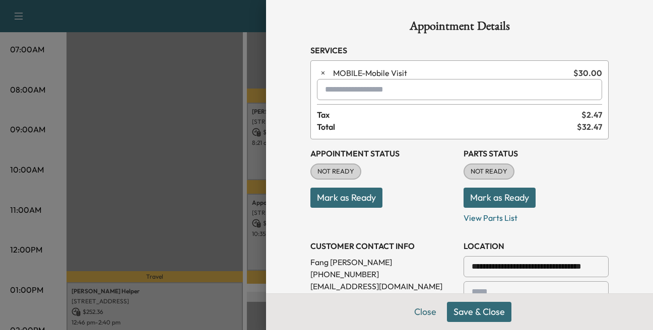
click at [469, 313] on button "Save & Close" at bounding box center [479, 312] width 64 height 20
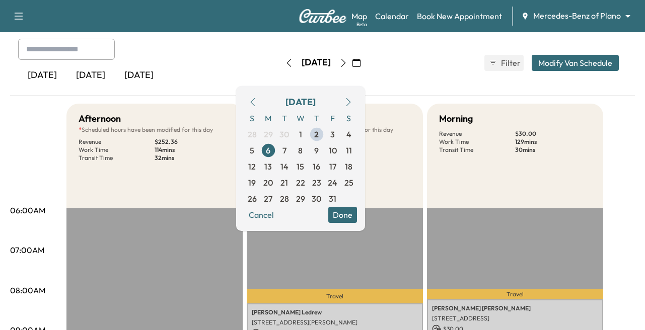
scroll to position [50, 0]
click at [365, 65] on button "button" at bounding box center [356, 63] width 17 height 16
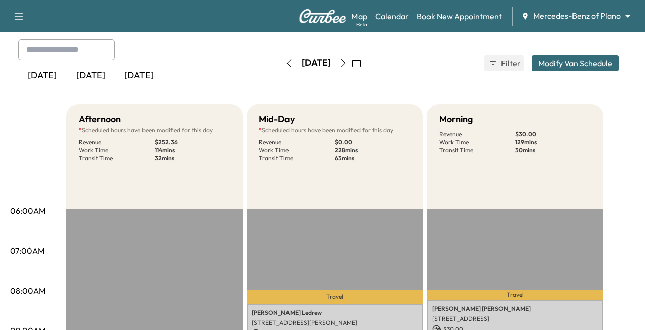
click at [361, 63] on icon "button" at bounding box center [356, 63] width 8 height 8
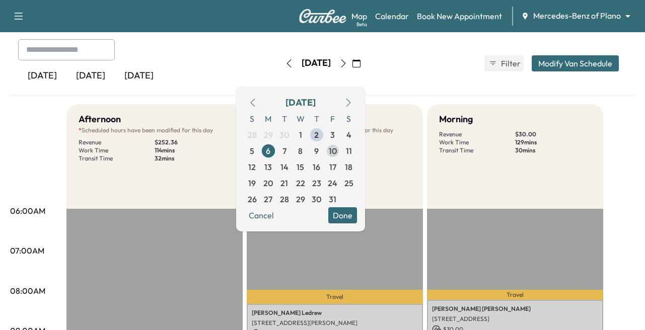
click at [337, 148] on span "10" at bounding box center [333, 151] width 8 height 12
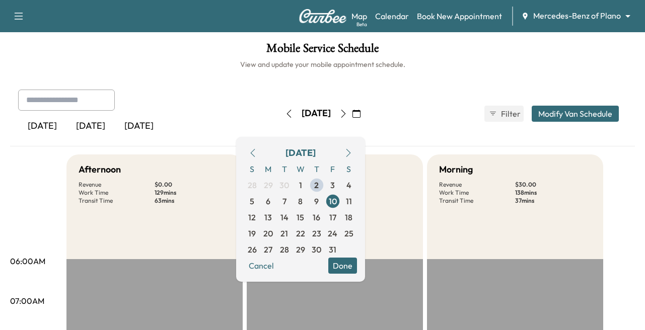
click at [357, 266] on button "Done" at bounding box center [342, 266] width 29 height 16
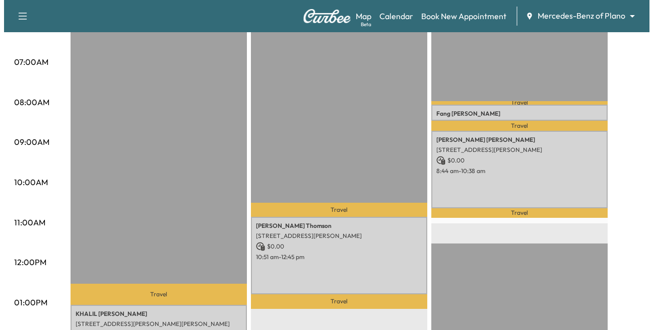
scroll to position [237, 0]
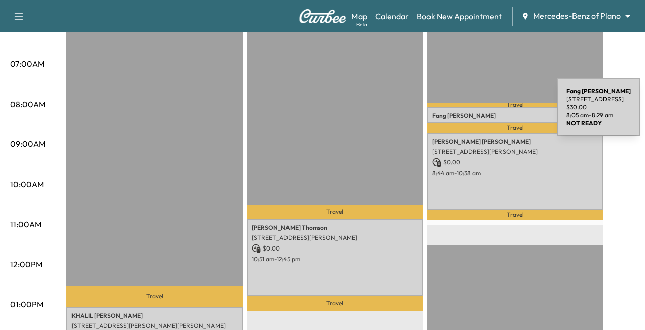
click at [482, 113] on p "[PERSON_NAME]" at bounding box center [515, 116] width 166 height 8
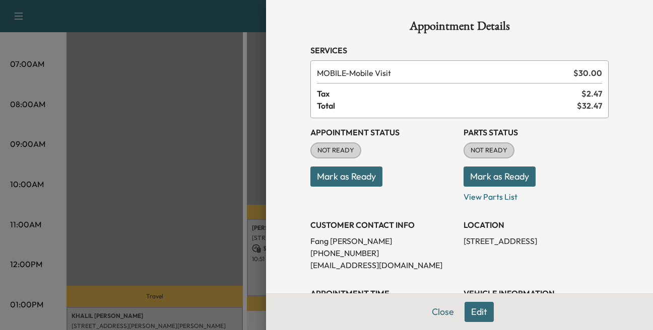
click at [456, 309] on div "Close Edit" at bounding box center [459, 312] width 387 height 37
click at [466, 307] on button "Edit" at bounding box center [478, 312] width 29 height 20
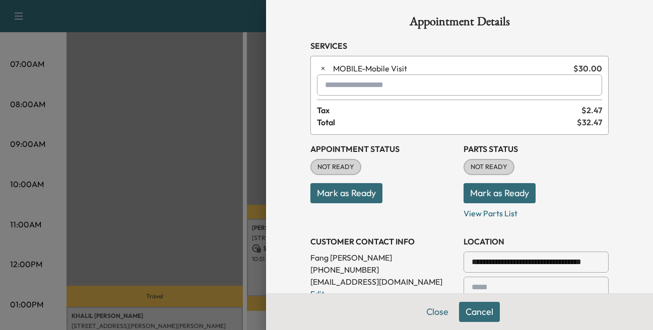
scroll to position [0, 0]
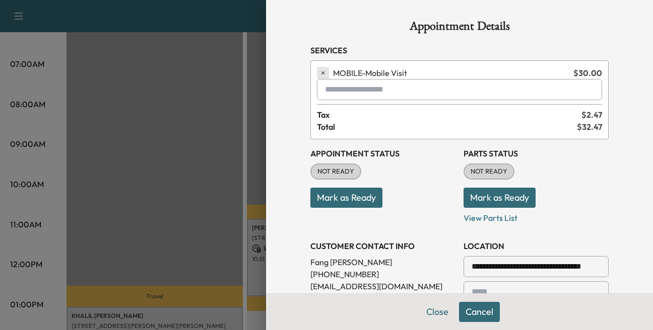
click at [319, 74] on icon "button" at bounding box center [322, 72] width 7 height 7
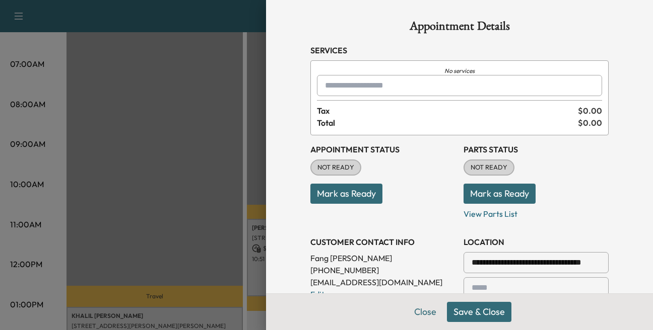
scroll to position [50, 0]
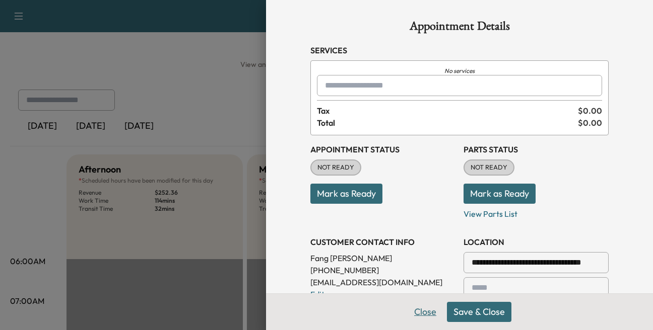
click at [419, 312] on button "Close" at bounding box center [424, 312] width 35 height 20
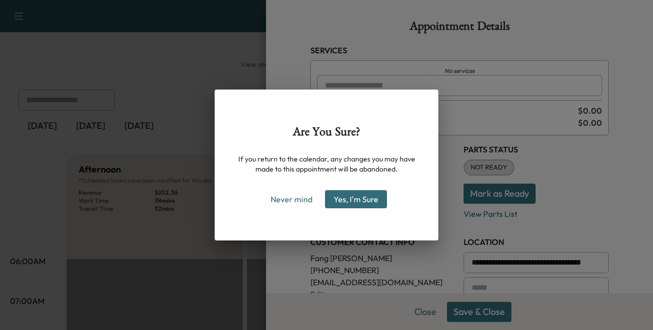
drag, startPoint x: 297, startPoint y: 201, endPoint x: 238, endPoint y: 193, distance: 59.0
click at [297, 200] on button "Never mind" at bounding box center [291, 199] width 51 height 16
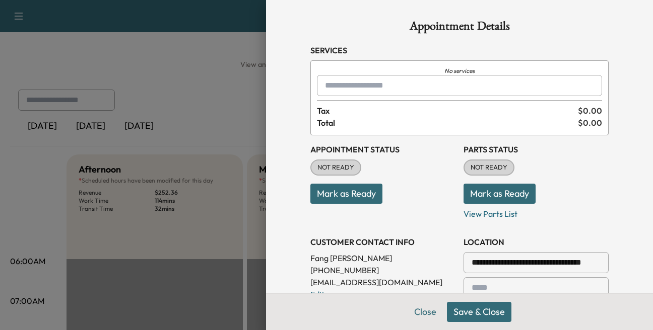
click at [467, 311] on button "Save & Close" at bounding box center [479, 312] width 64 height 20
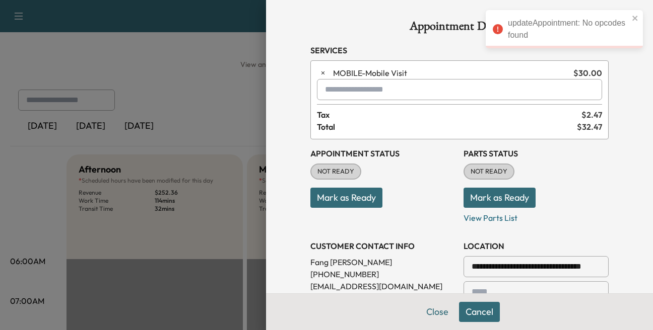
drag, startPoint x: 636, startPoint y: 17, endPoint x: 630, endPoint y: 24, distance: 9.3
click at [635, 17] on icon "close" at bounding box center [634, 18] width 7 height 8
click at [335, 88] on input "text" at bounding box center [459, 89] width 285 height 21
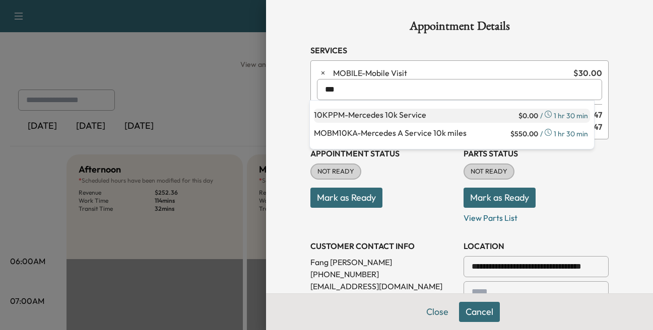
click at [374, 114] on p "10KPPM - Mercedes 10k Service" at bounding box center [415, 116] width 202 height 14
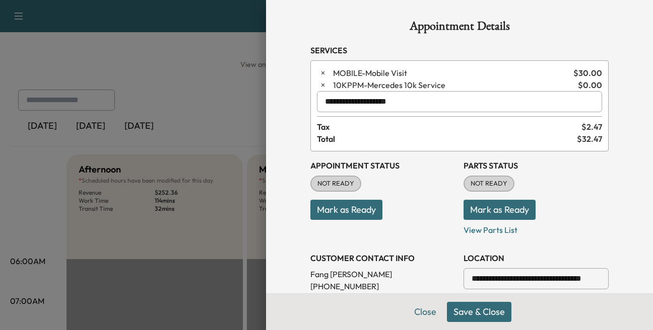
type input "**********"
click at [469, 309] on button "Save & Close" at bounding box center [479, 312] width 64 height 20
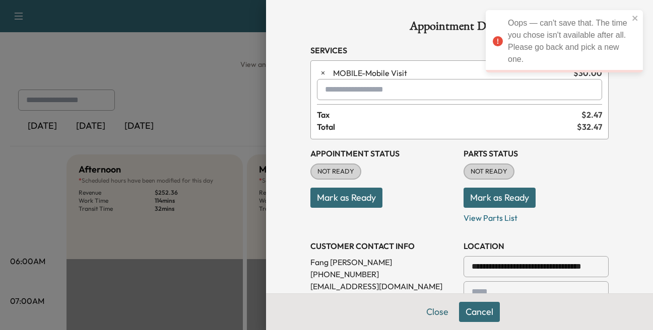
click at [344, 88] on input "text" at bounding box center [459, 89] width 285 height 21
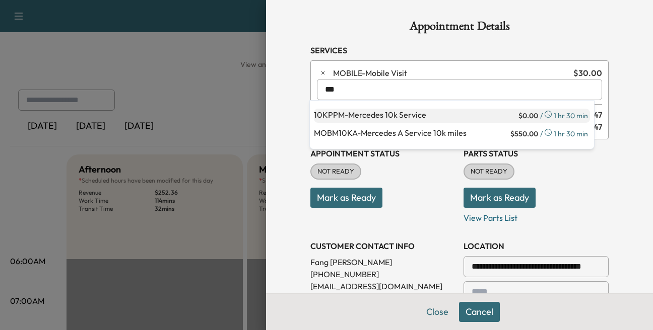
click at [373, 117] on p "10KPPM - Mercedes 10k Service" at bounding box center [415, 116] width 202 height 14
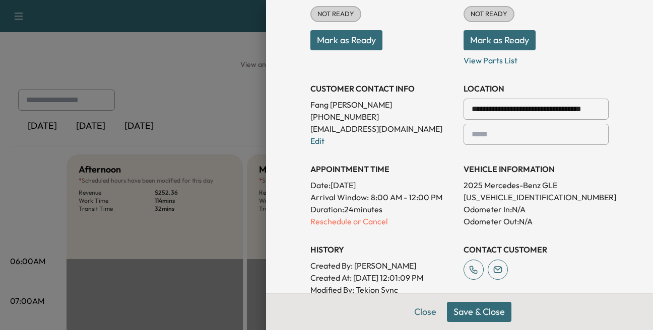
scroll to position [201, 0]
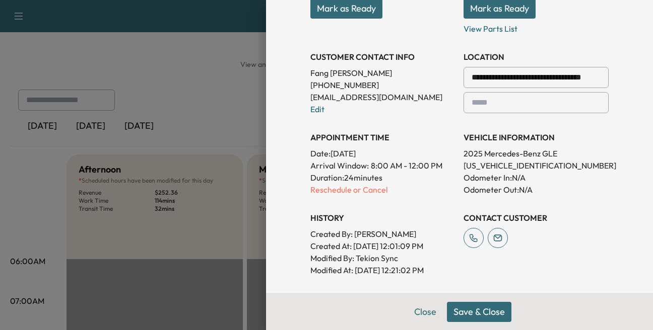
type input "**********"
click at [348, 184] on div "APPOINTMENT TIME Date: [DATE] Arrival Window: 8:00 AM - 12:00 PM Duration: 24 m…" at bounding box center [382, 159] width 145 height 73
click at [348, 188] on p "Reschedule or Cancel" at bounding box center [382, 190] width 145 height 12
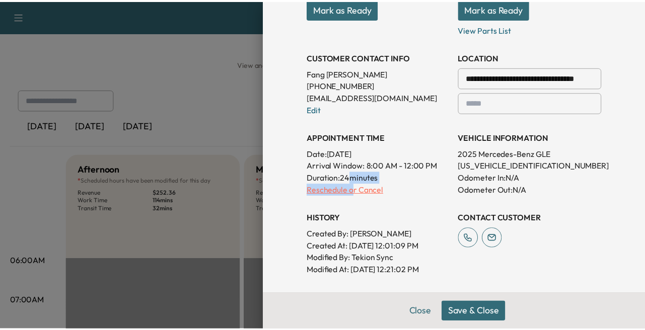
scroll to position [0, 0]
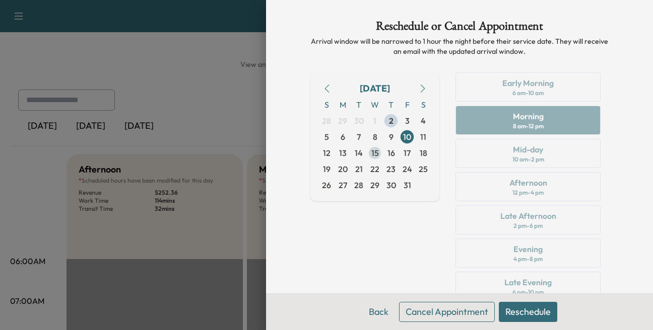
click at [371, 154] on span "15" at bounding box center [375, 153] width 8 height 12
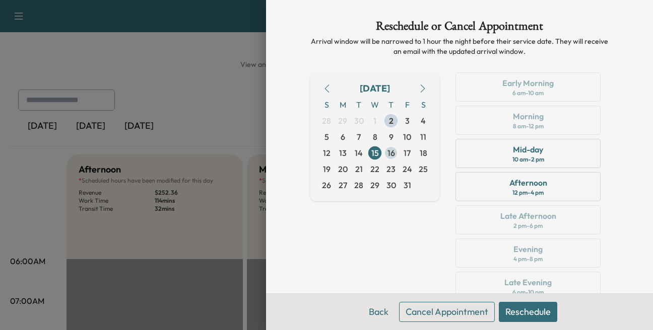
click at [387, 153] on span "16" at bounding box center [391, 153] width 8 height 12
click at [519, 120] on div "Morning" at bounding box center [528, 116] width 31 height 12
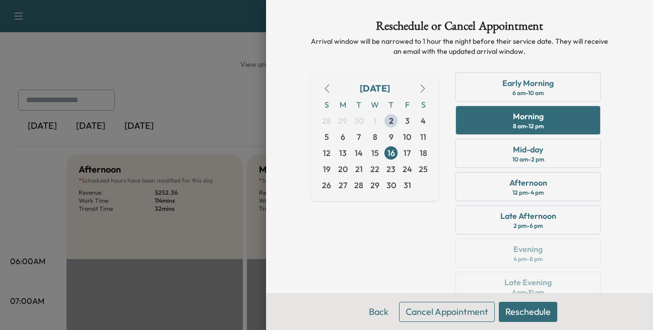
click at [509, 312] on button "Reschedule" at bounding box center [527, 312] width 58 height 20
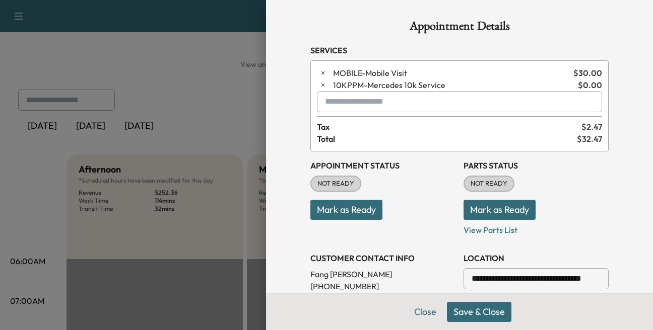
click at [470, 307] on button "Save & Close" at bounding box center [479, 312] width 64 height 20
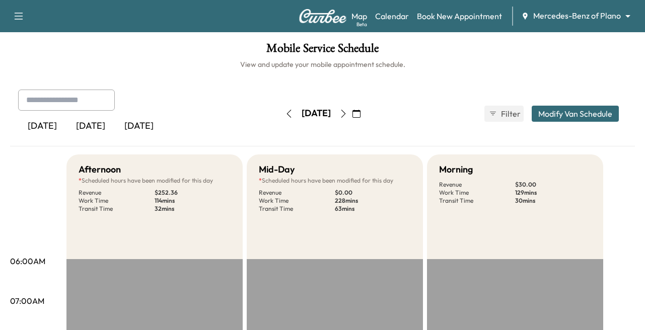
click at [347, 114] on icon "button" at bounding box center [343, 114] width 8 height 8
click at [347, 112] on icon "button" at bounding box center [343, 114] width 8 height 8
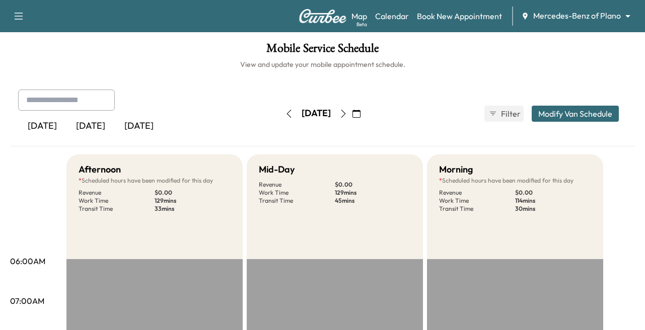
click at [347, 114] on icon "button" at bounding box center [343, 114] width 8 height 8
click at [345, 114] on icon "button" at bounding box center [343, 114] width 5 height 8
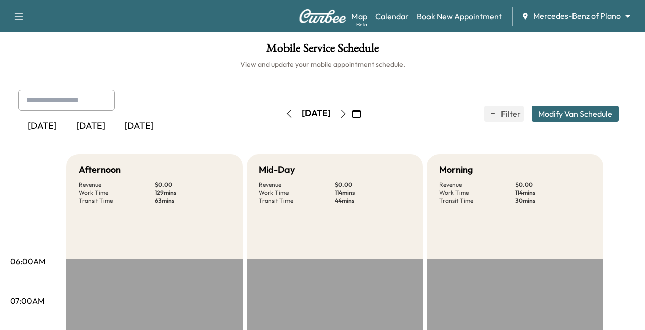
click at [365, 114] on button "button" at bounding box center [356, 114] width 17 height 16
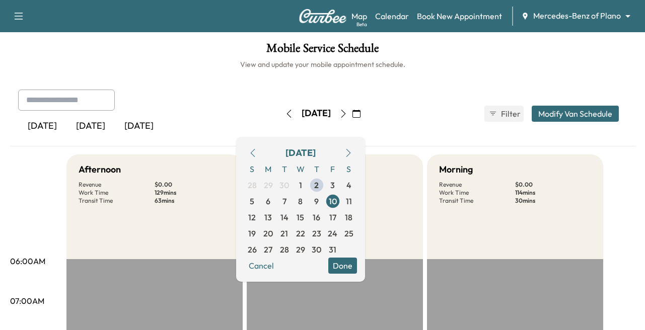
click at [347, 113] on icon "button" at bounding box center [343, 114] width 8 height 8
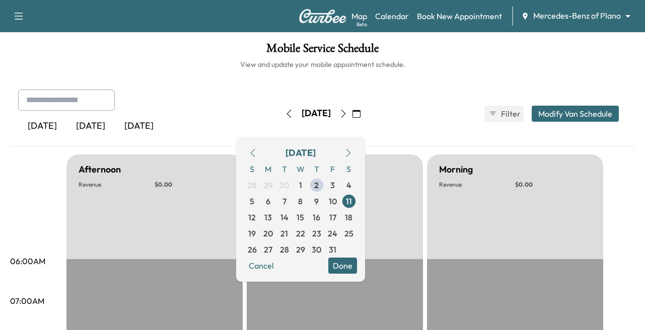
click at [352, 113] on button "button" at bounding box center [343, 114] width 17 height 16
click at [347, 113] on icon "button" at bounding box center [343, 114] width 8 height 8
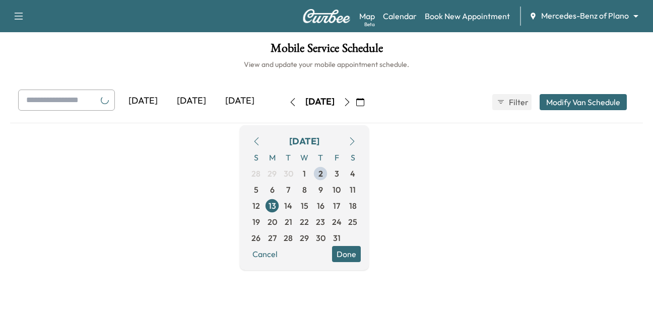
click at [355, 110] on button "button" at bounding box center [346, 102] width 17 height 16
click at [355, 110] on div "[DATE]" at bounding box center [320, 102] width 72 height 16
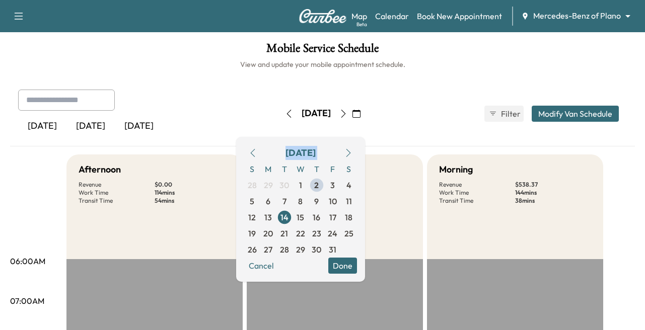
click at [352, 113] on button "button" at bounding box center [343, 114] width 17 height 16
click at [352, 113] on div "[DATE]" at bounding box center [316, 114] width 72 height 16
click at [347, 116] on icon "button" at bounding box center [343, 114] width 8 height 8
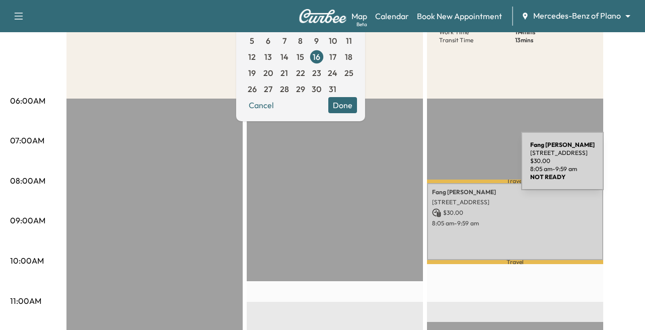
scroll to position [151, 0]
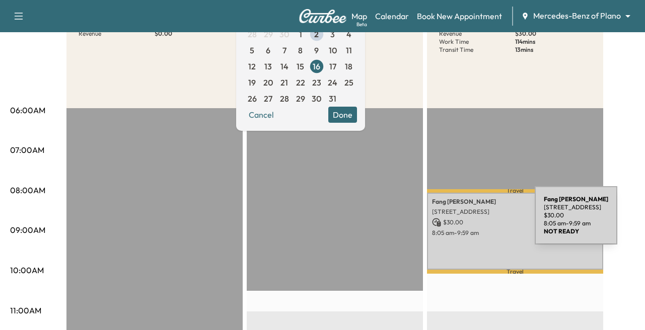
click at [459, 222] on p "$ 30.00" at bounding box center [515, 222] width 166 height 9
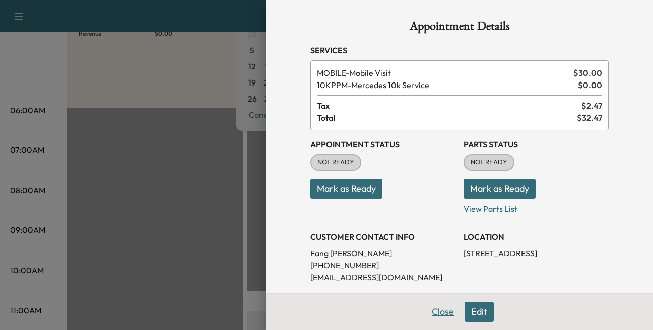
click at [427, 313] on button "Close" at bounding box center [442, 312] width 35 height 20
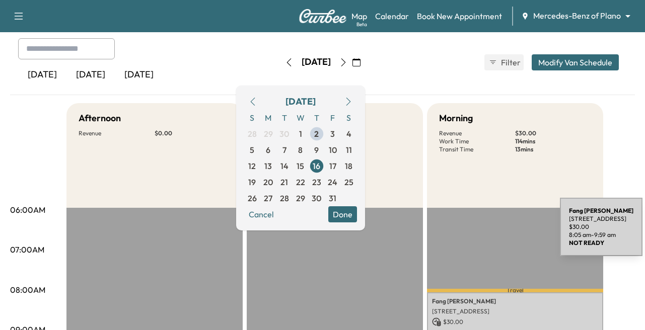
scroll to position [50, 0]
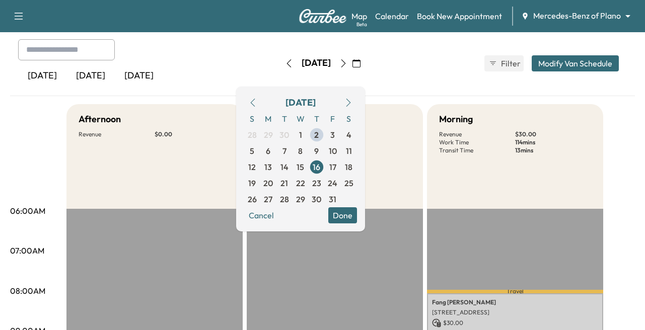
click at [357, 220] on button "Done" at bounding box center [342, 215] width 29 height 16
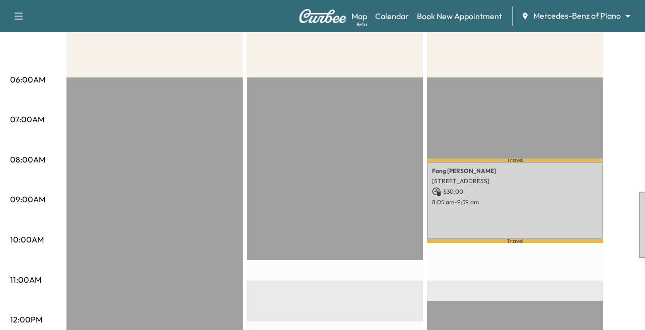
scroll to position [201, 0]
